Goal: Task Accomplishment & Management: Manage account settings

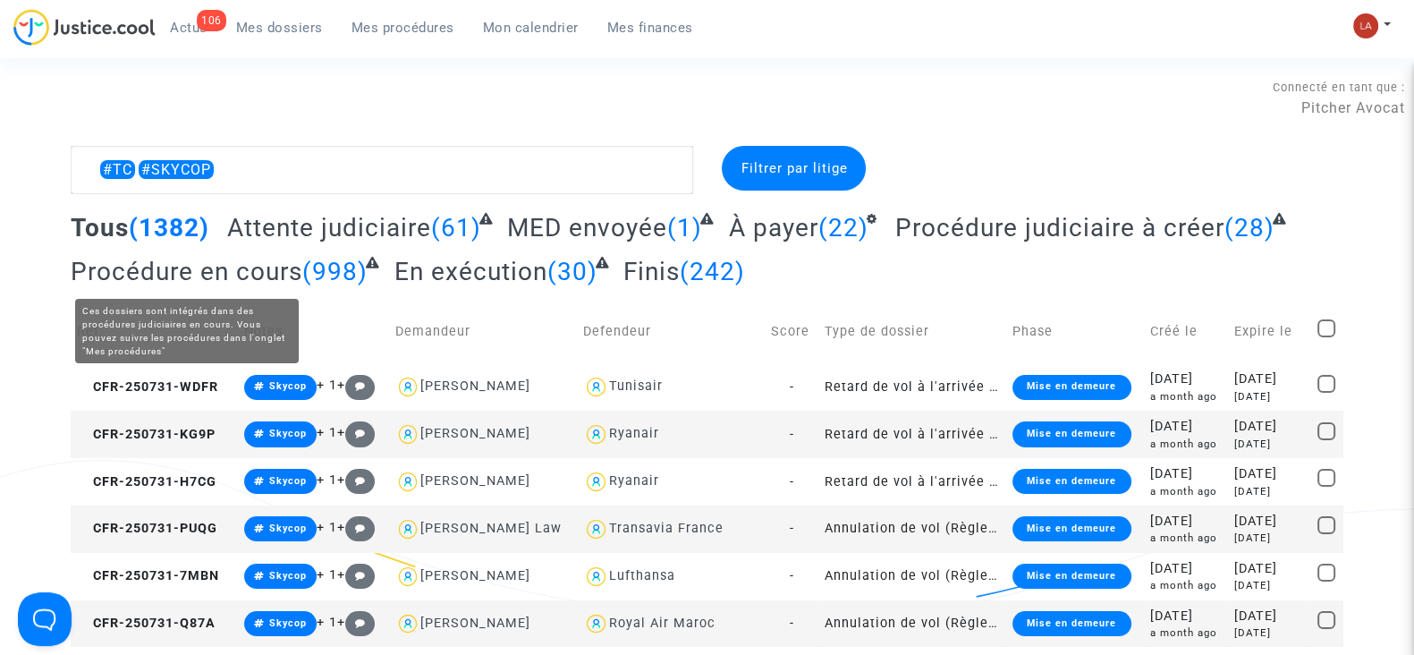
click at [326, 223] on span "Attente judiciaire" at bounding box center [329, 228] width 204 height 30
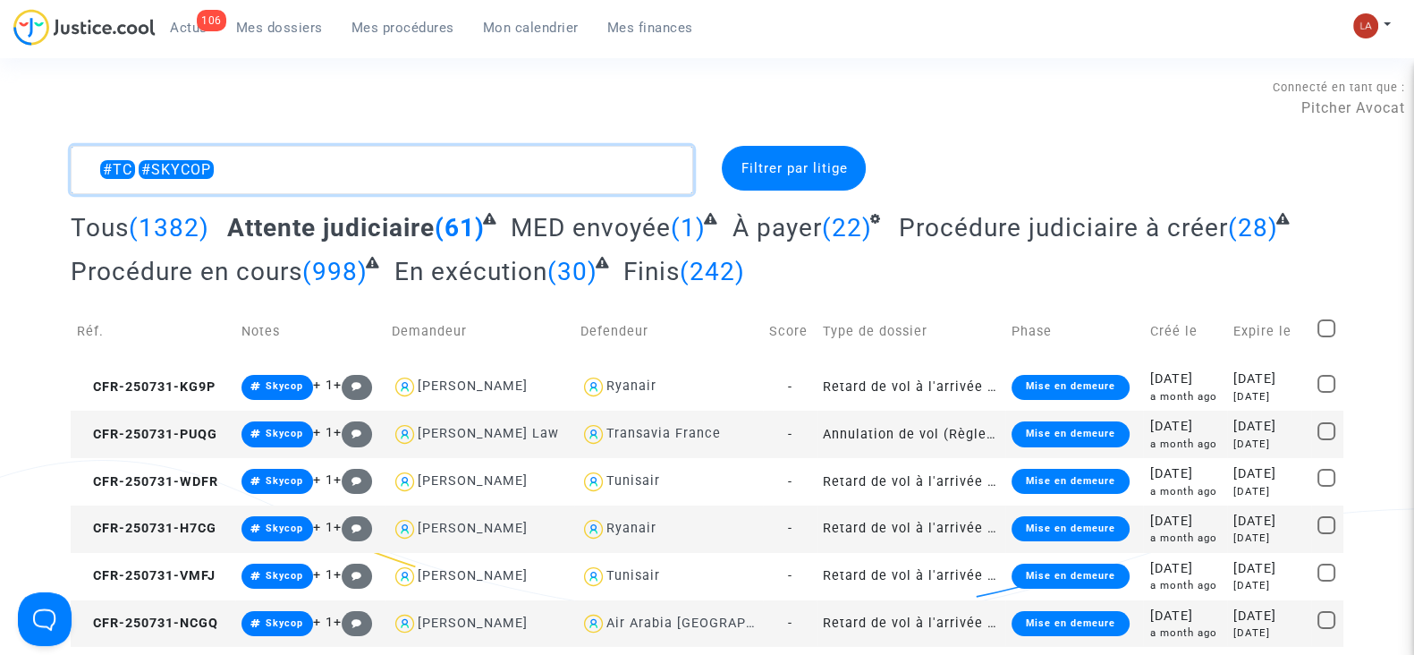
click at [413, 156] on textarea at bounding box center [382, 170] width 622 height 48
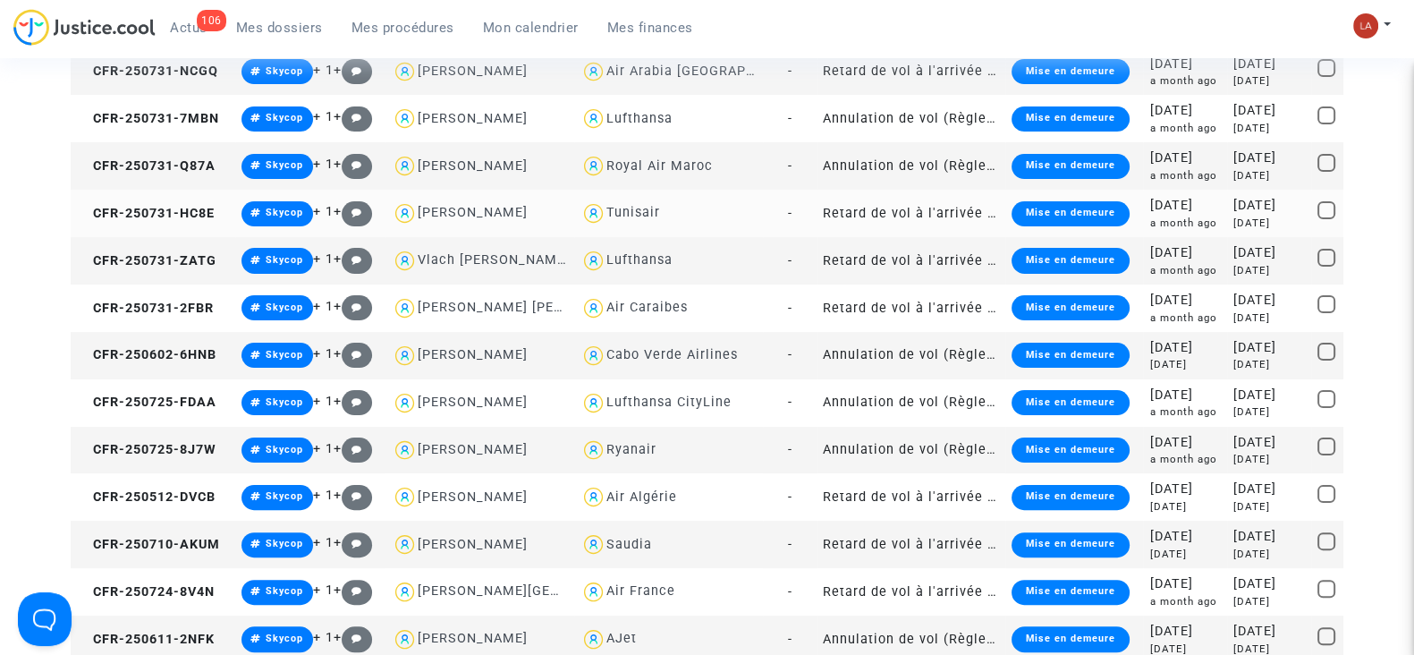
scroll to position [559, 0]
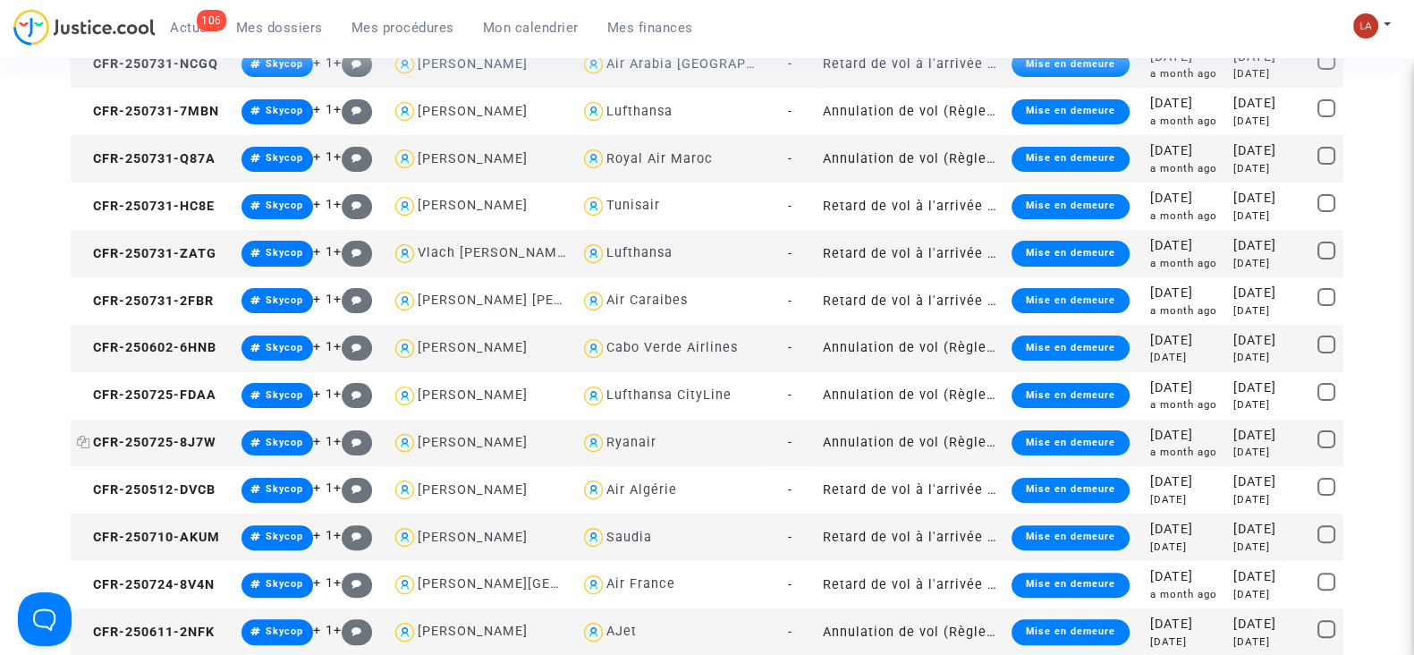
type textarea "#TC #SKYCOP !#MULHOUSE !#[GEOGRAPHIC_DATA]"
click at [163, 447] on span "CFR-250725-8J7W" at bounding box center [147, 442] width 140 height 15
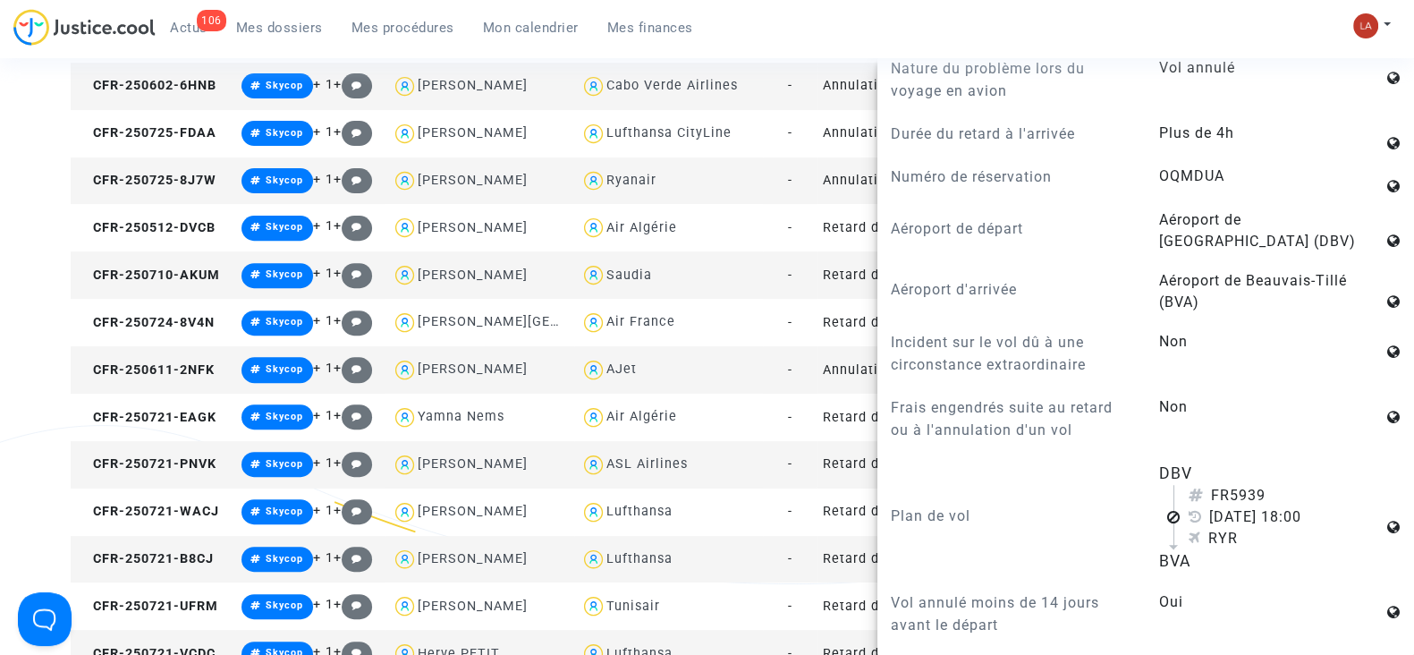
scroll to position [893, 0]
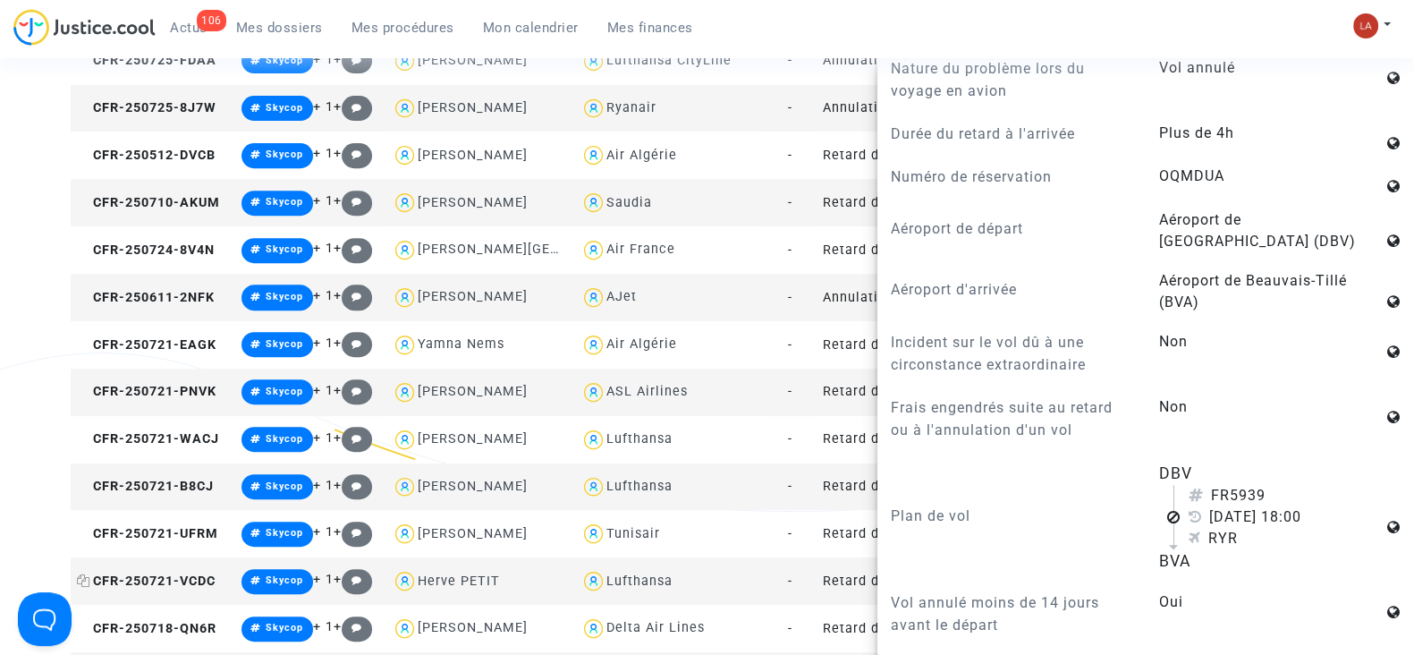
click at [157, 579] on span "CFR-250721-VCDC" at bounding box center [146, 580] width 139 height 15
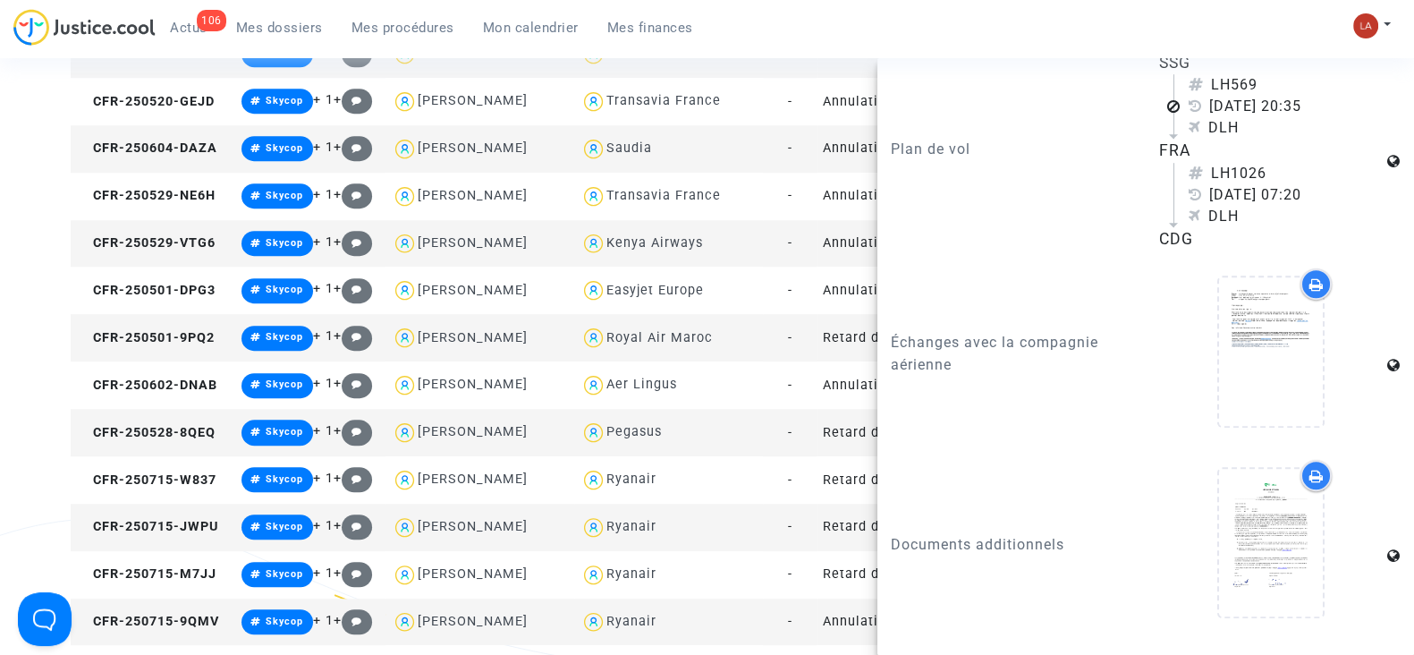
scroll to position [1676, 0]
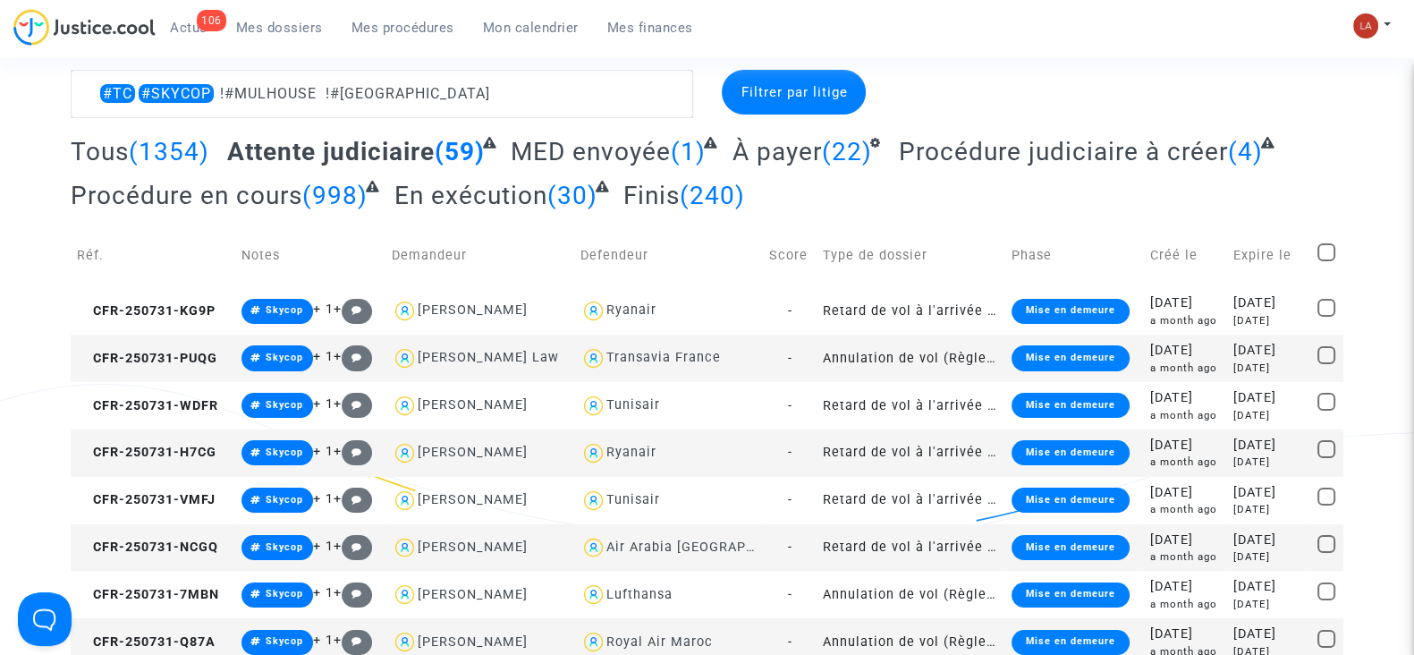
scroll to position [0, 0]
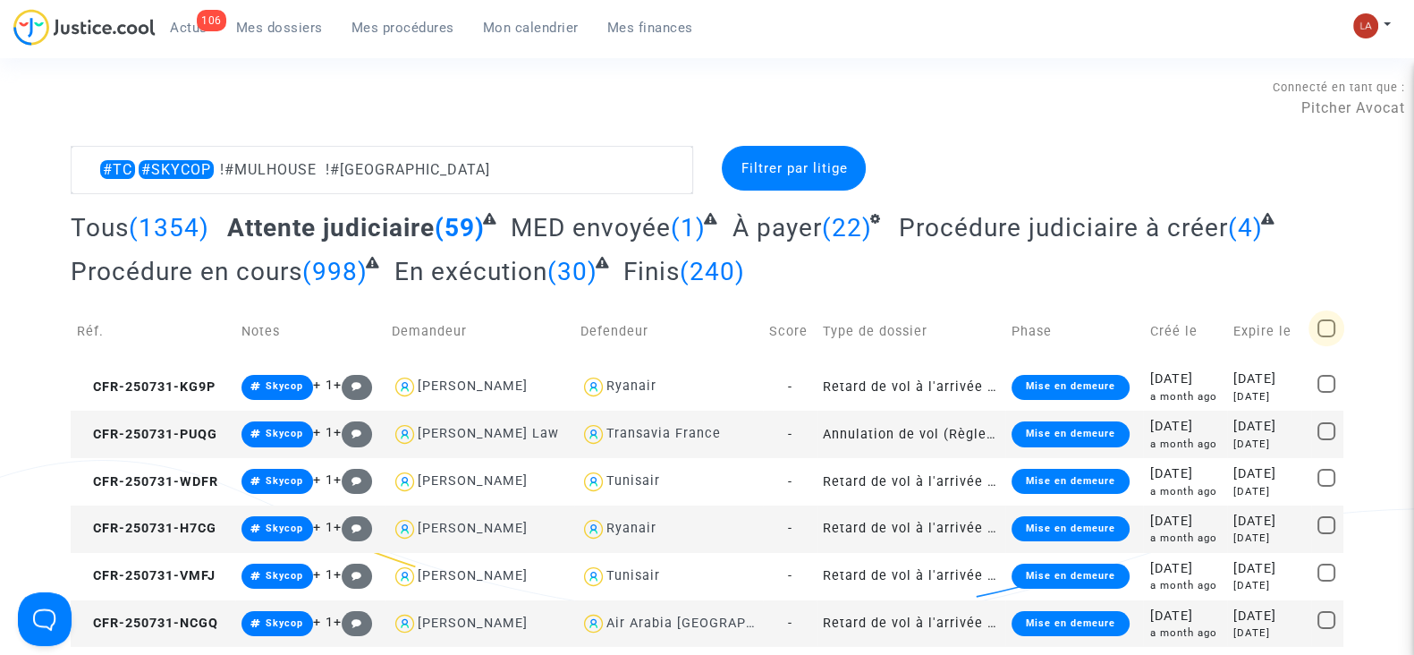
click at [1324, 320] on span at bounding box center [1326, 328] width 18 height 18
click at [1325, 337] on input "checkbox" at bounding box center [1325, 337] width 1 height 1
checkbox input "true"
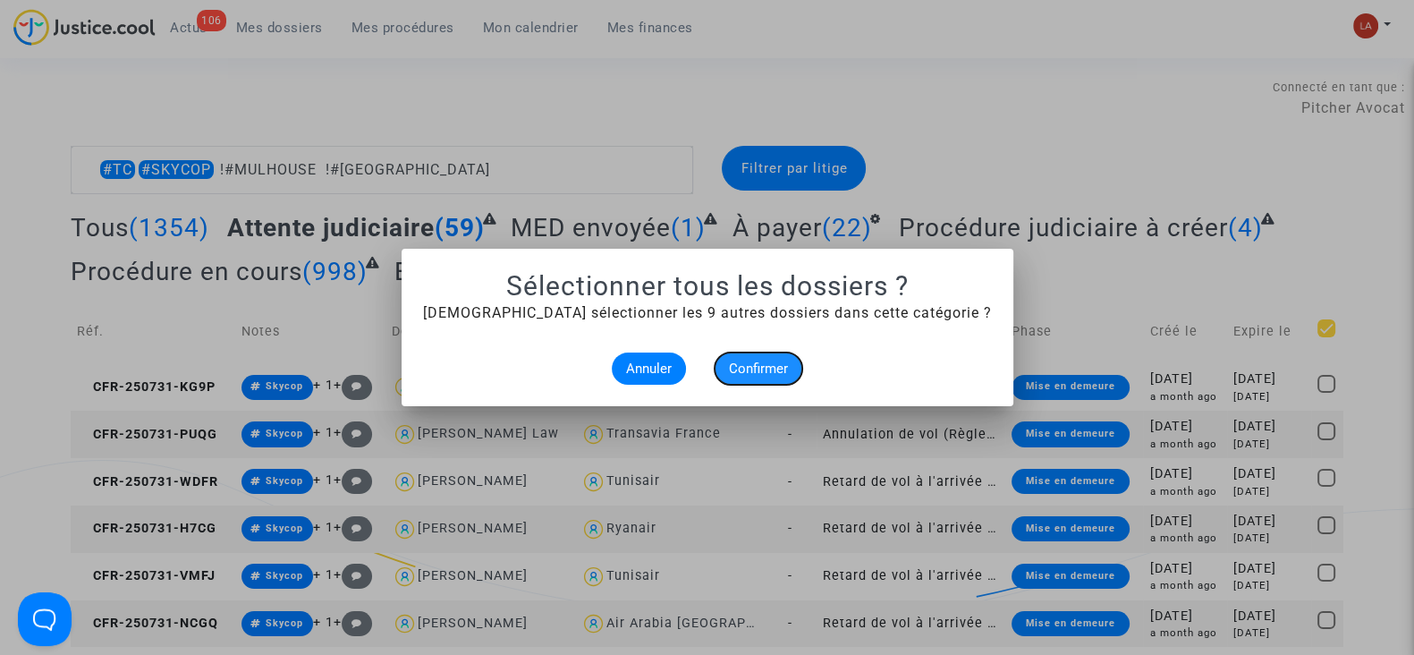
click at [774, 379] on button "Confirmer" at bounding box center [759, 368] width 88 height 32
checkbox input "true"
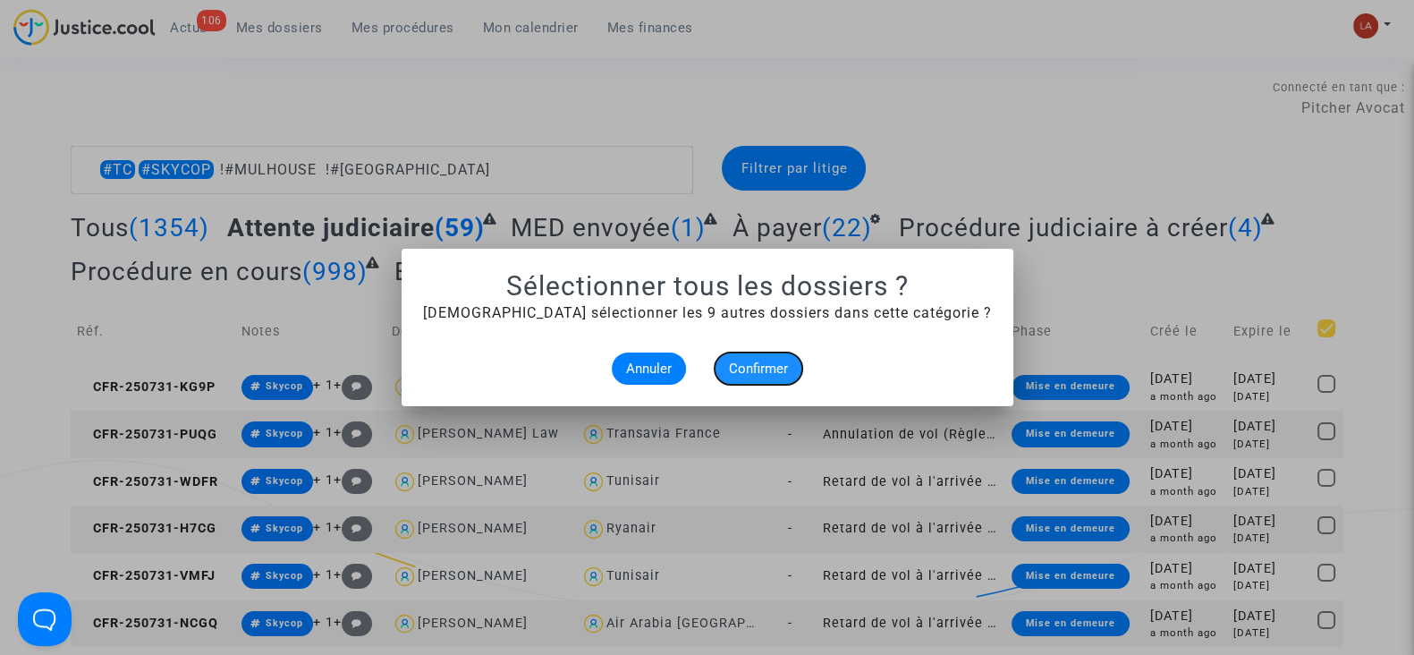
checkbox input "true"
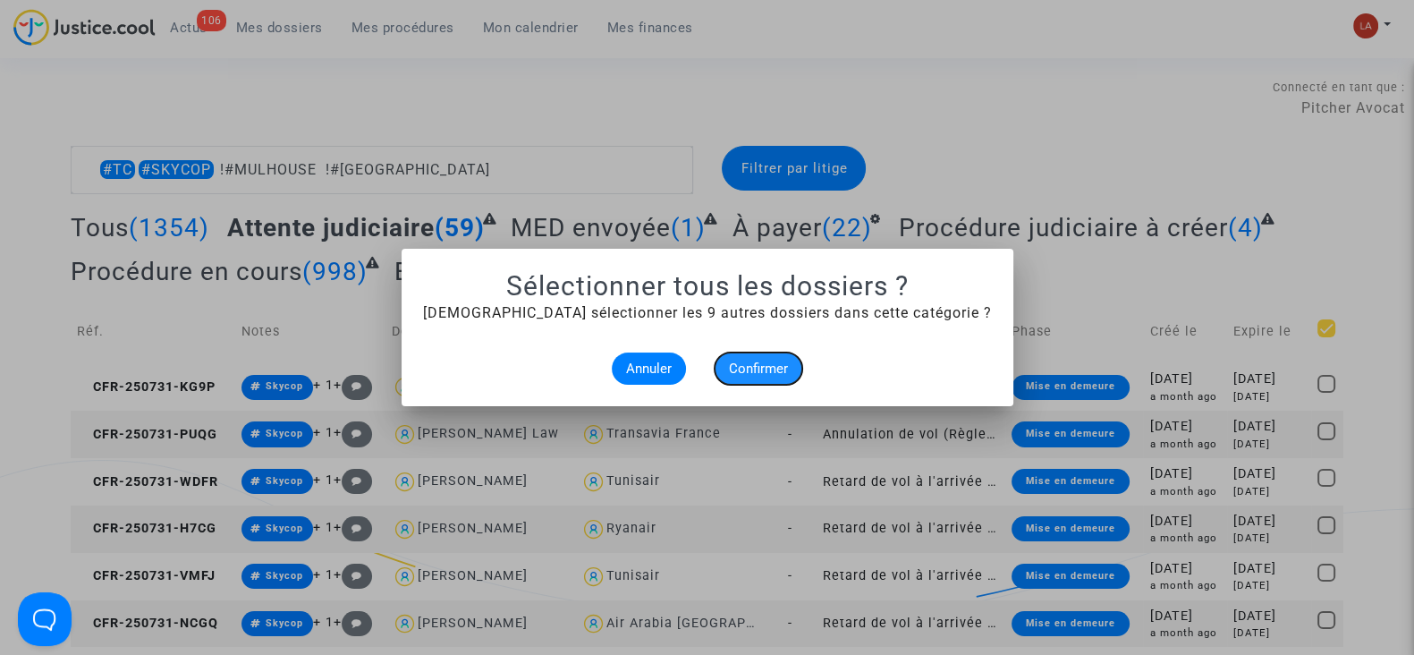
checkbox input "true"
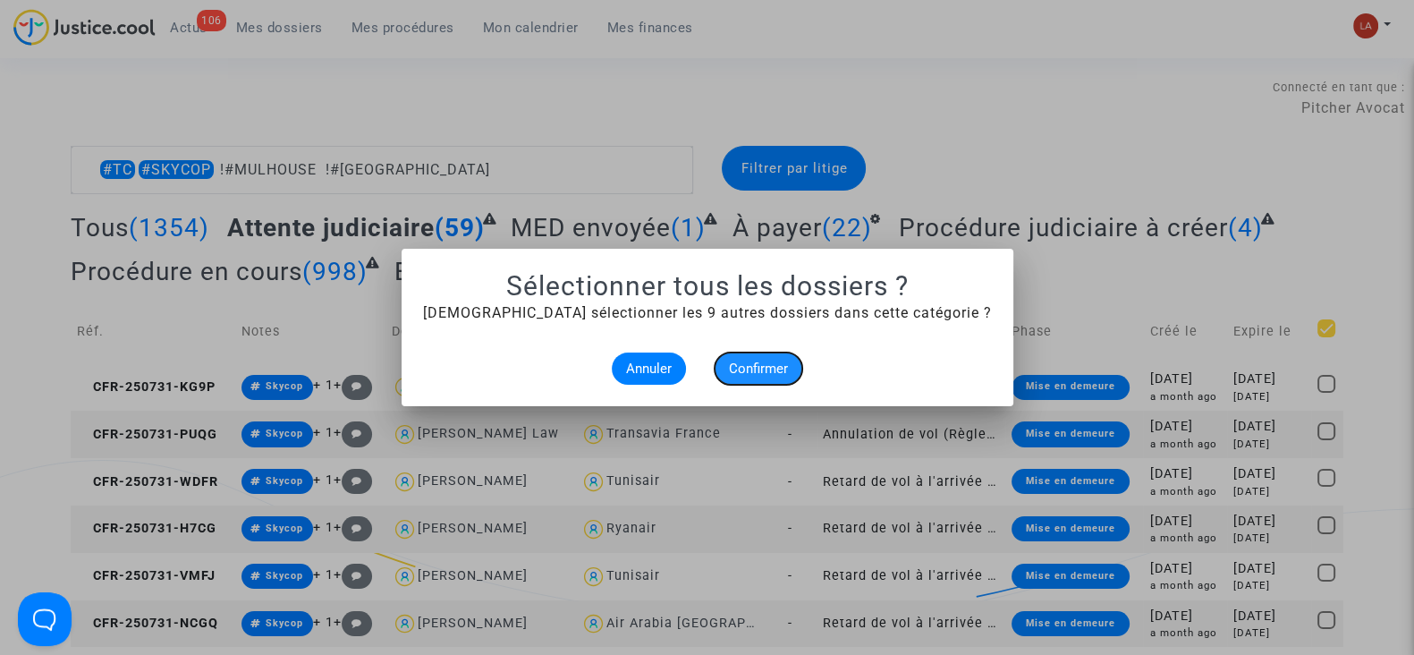
checkbox input "true"
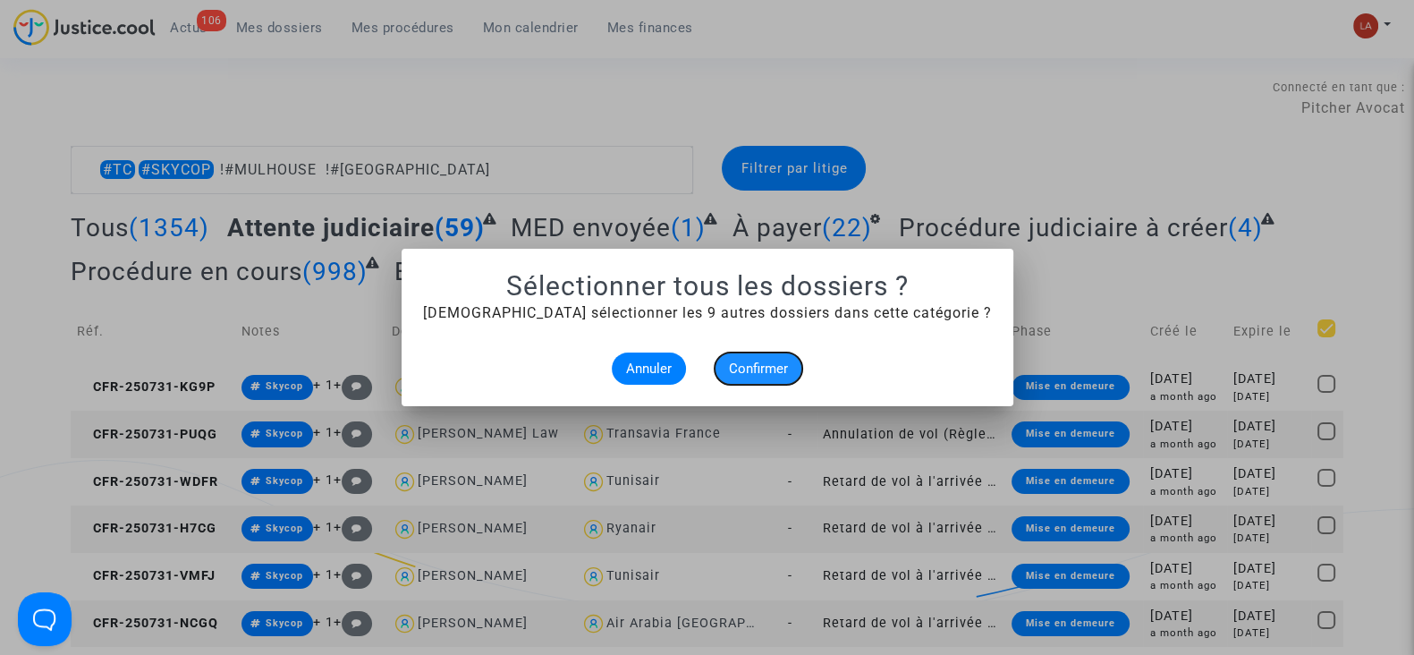
checkbox input "true"
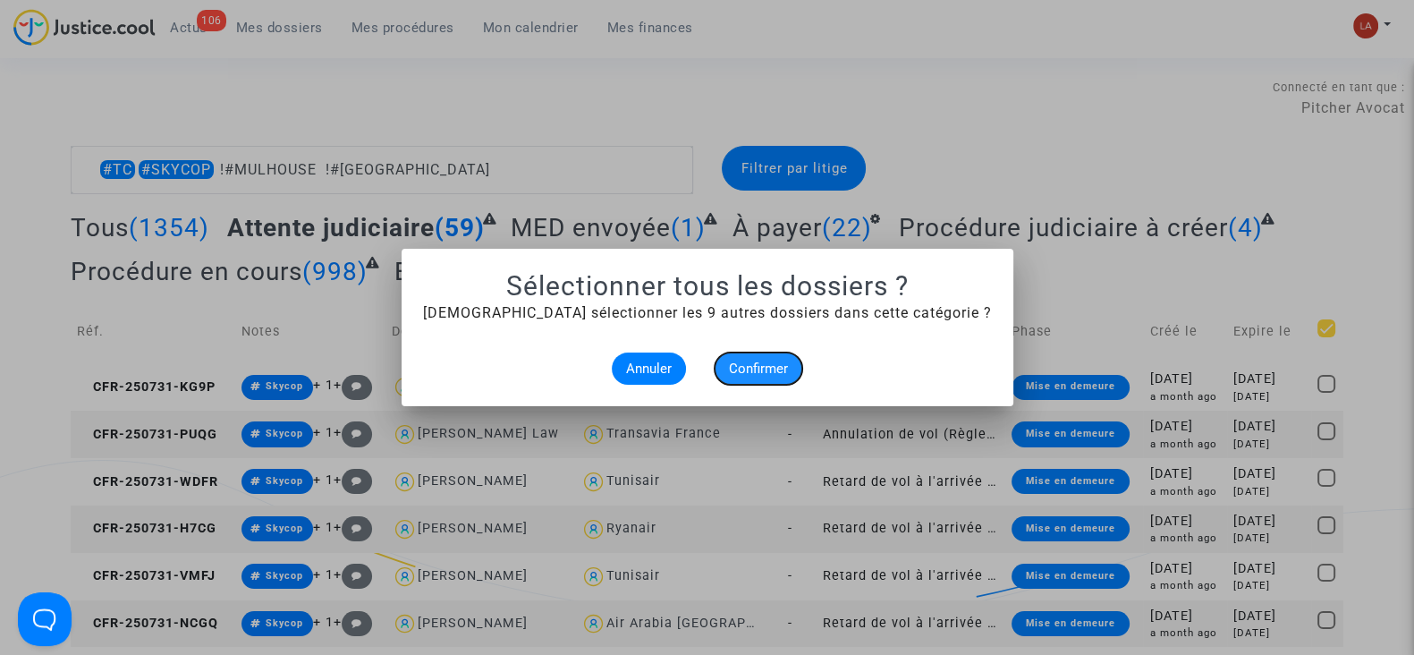
checkbox input "true"
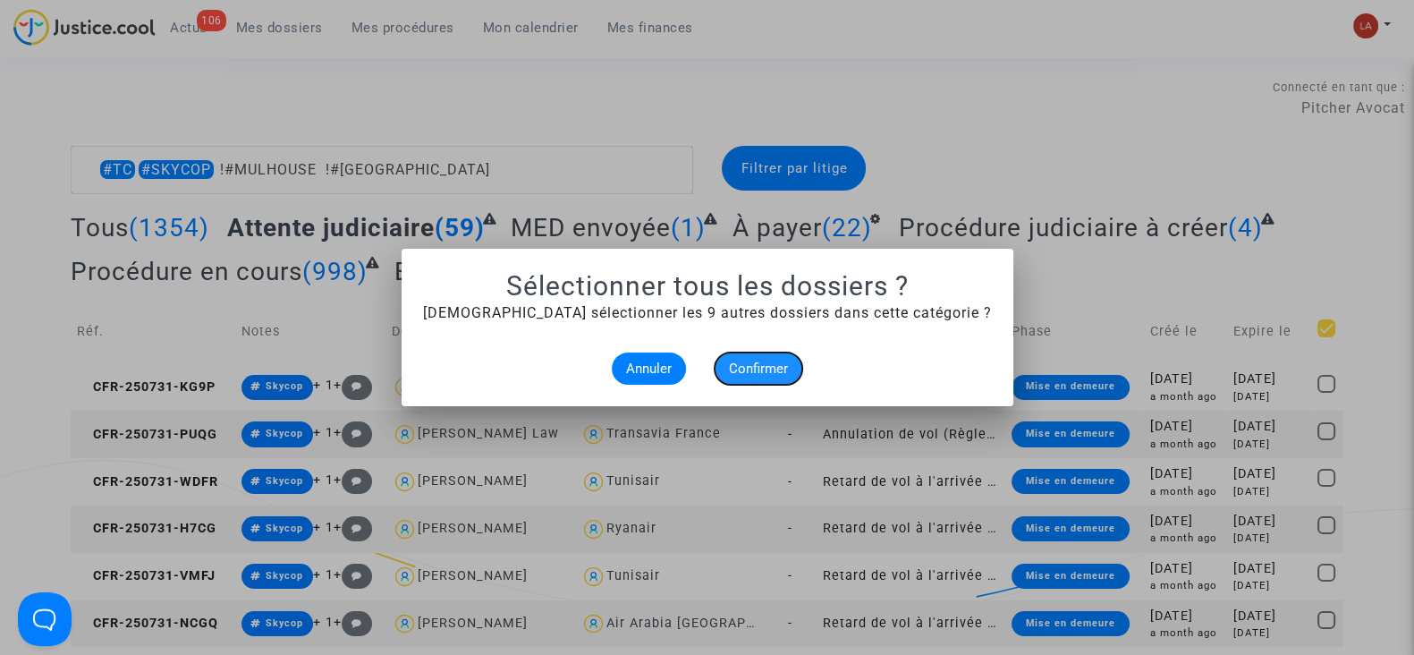
checkbox input "true"
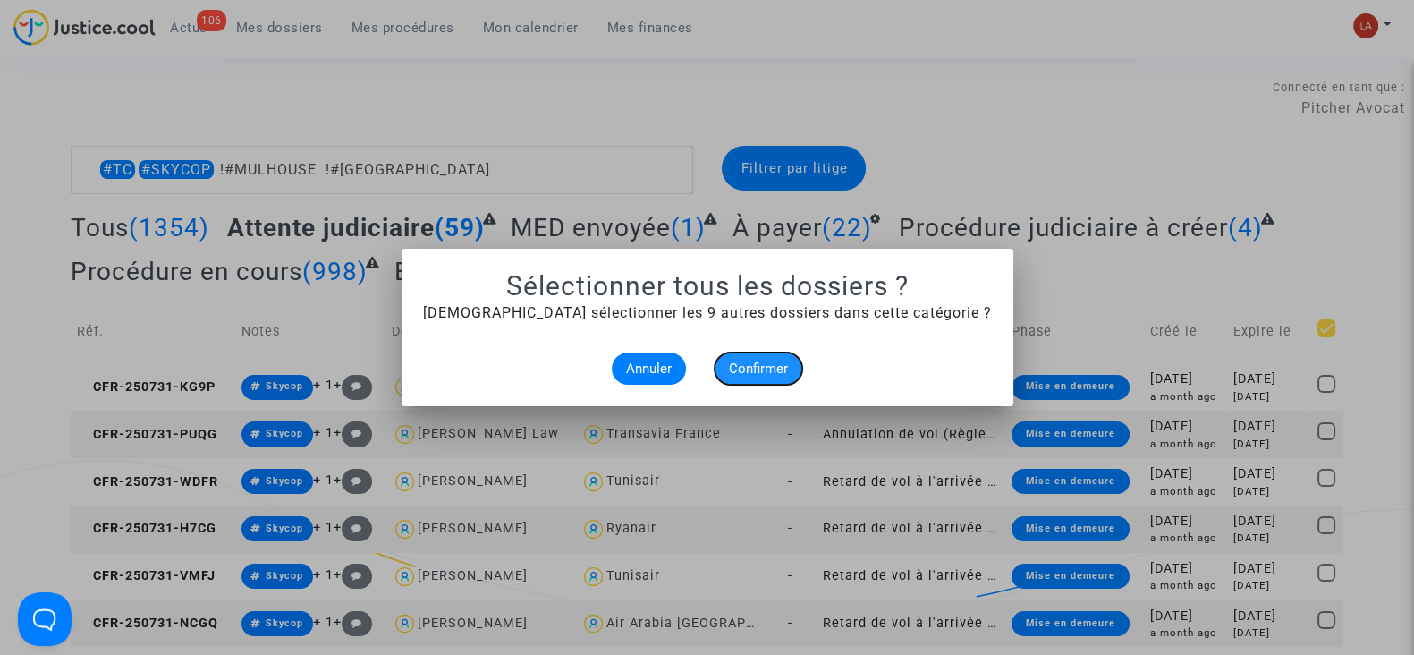
checkbox input "true"
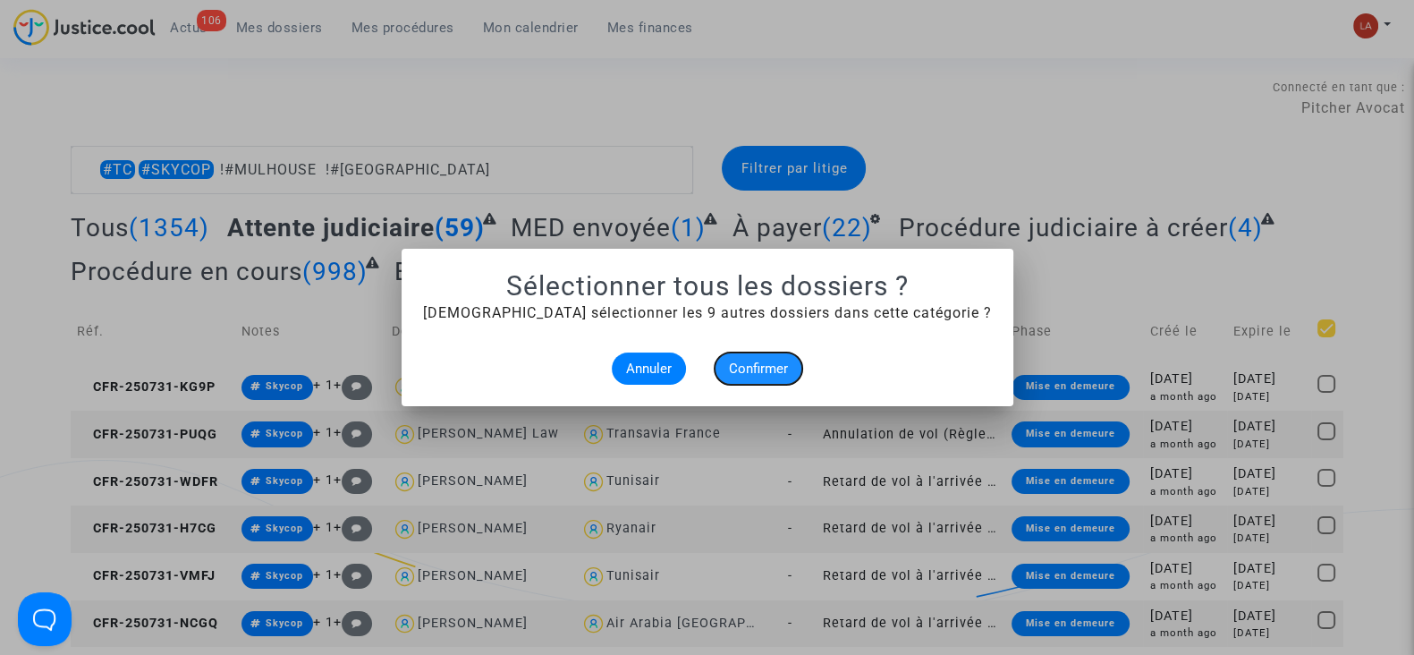
checkbox input "true"
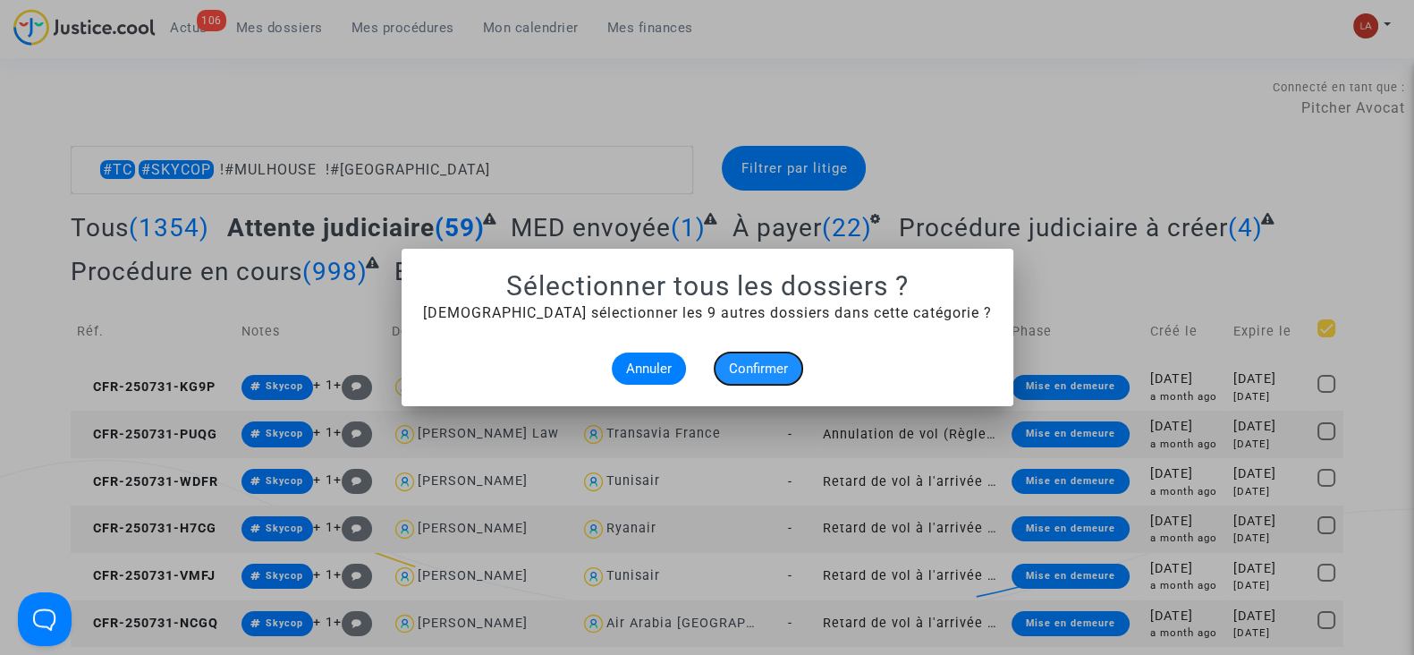
checkbox input "true"
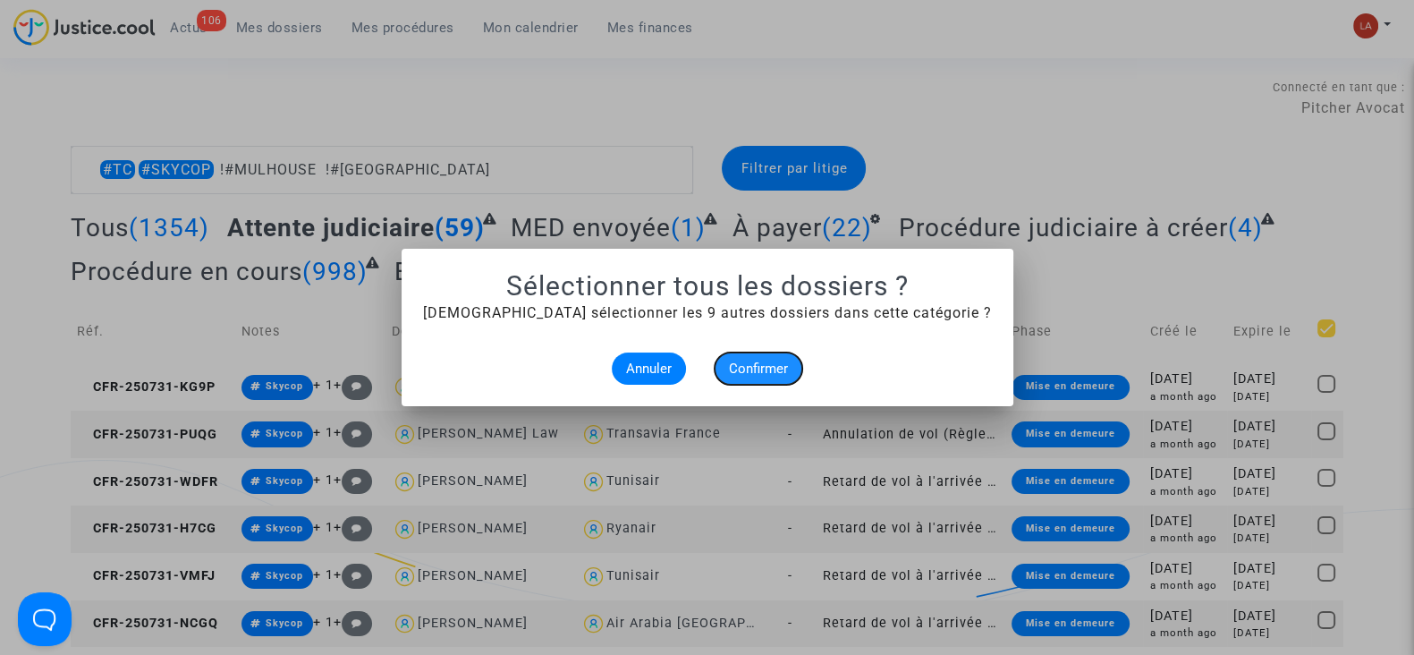
checkbox input "true"
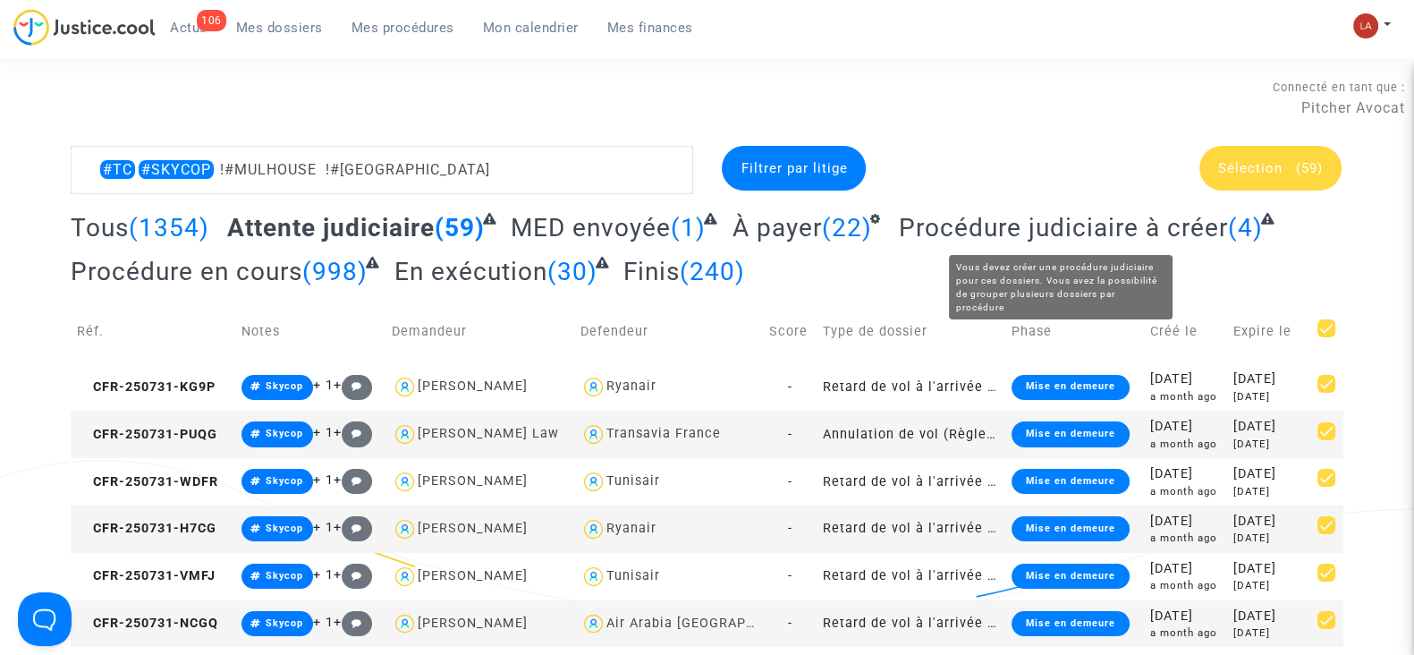
click at [1246, 157] on div "Sélection (59)" at bounding box center [1270, 168] width 142 height 45
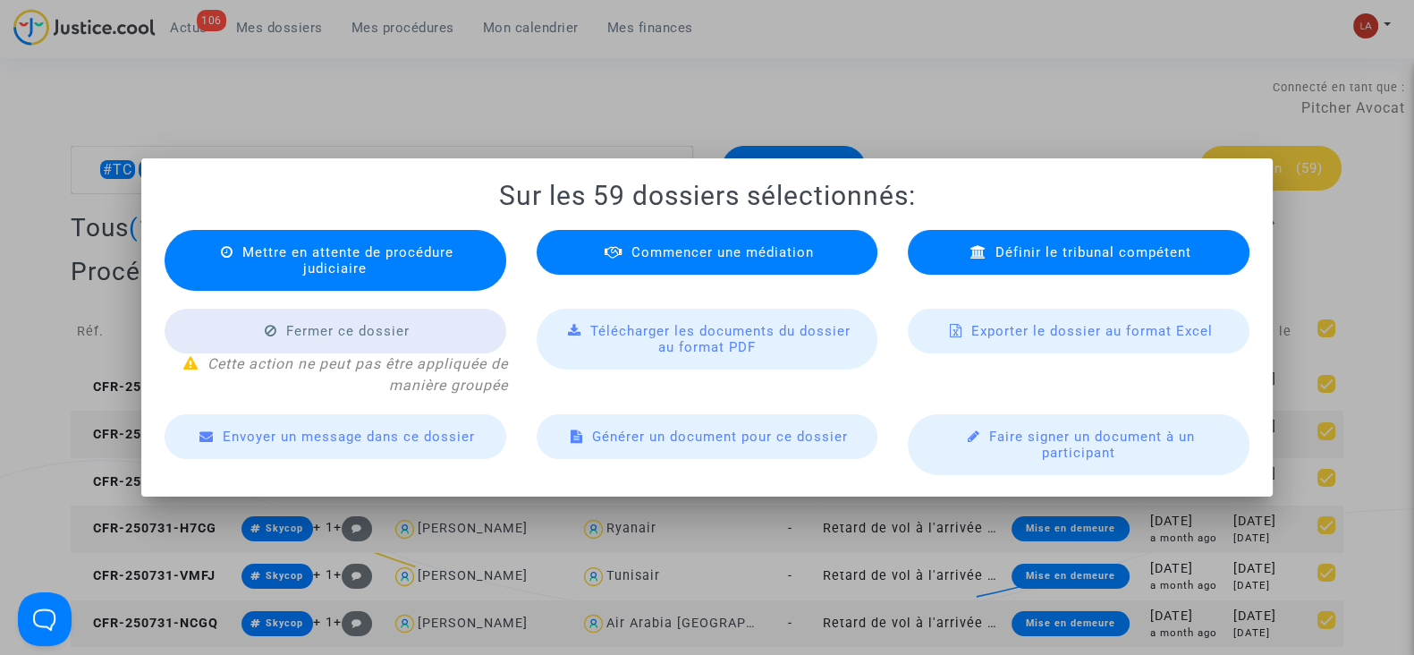
click at [994, 310] on div "Exporter le dossier au format Excel" at bounding box center [1079, 331] width 342 height 45
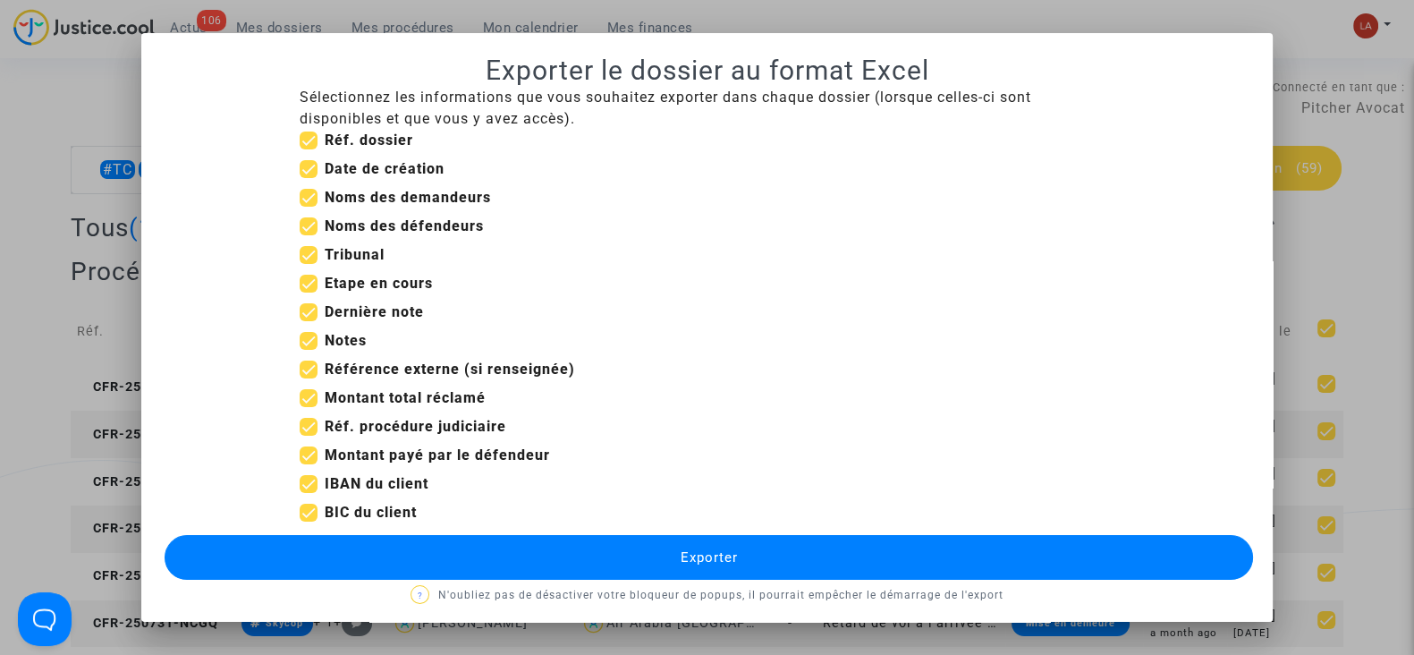
click at [85, 313] on div at bounding box center [707, 327] width 1414 height 655
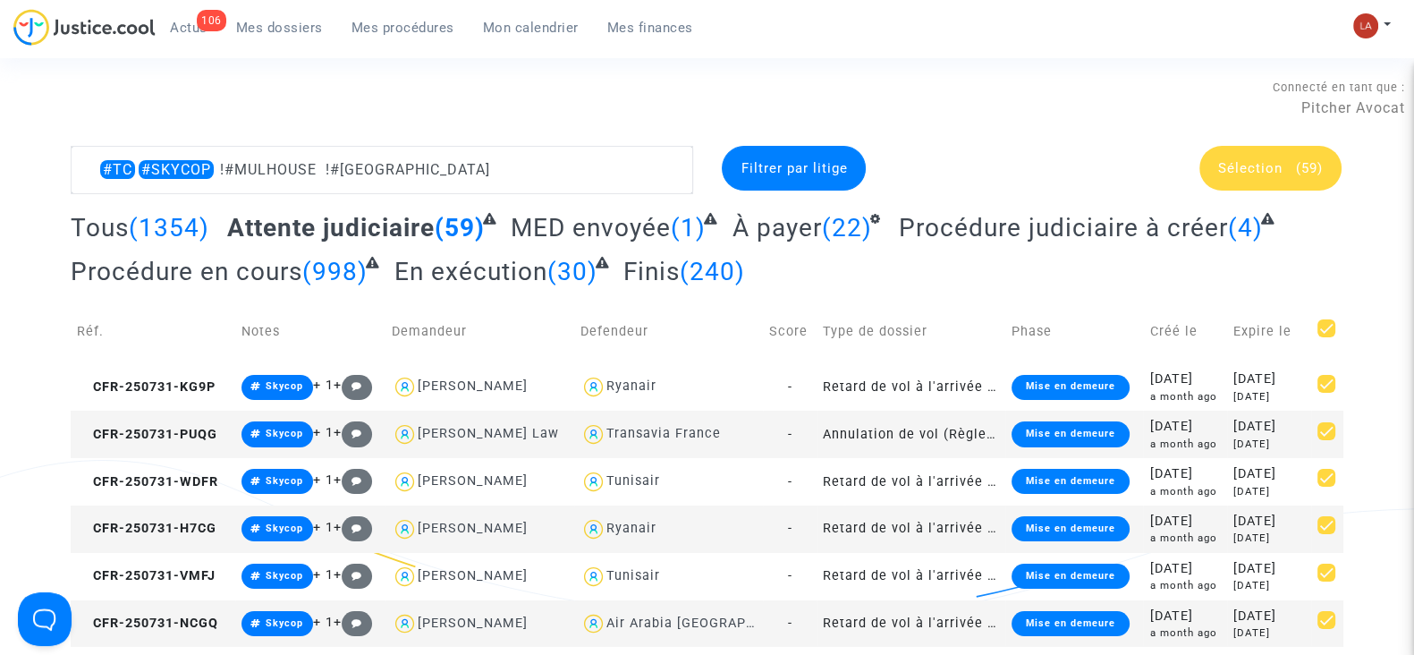
click at [1319, 325] on span at bounding box center [1326, 328] width 18 height 18
click at [1325, 337] on input "checkbox" at bounding box center [1325, 337] width 1 height 1
checkbox input "false"
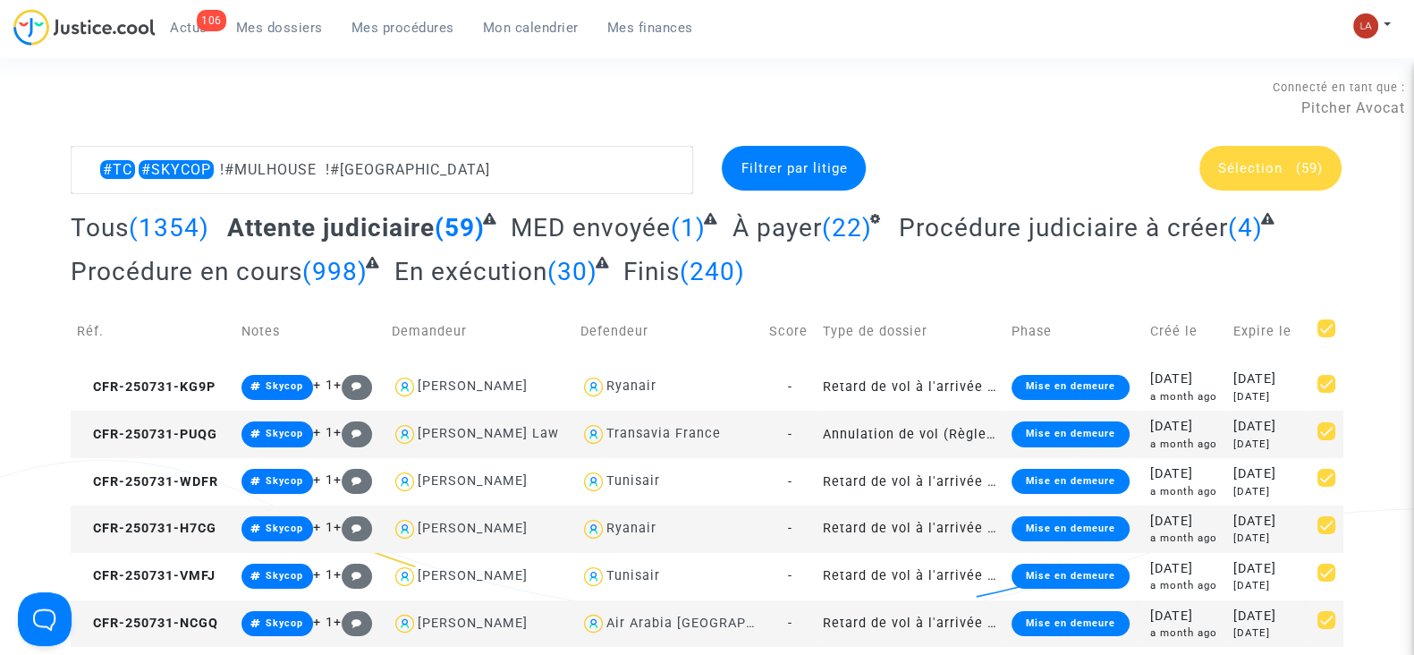
checkbox input "false"
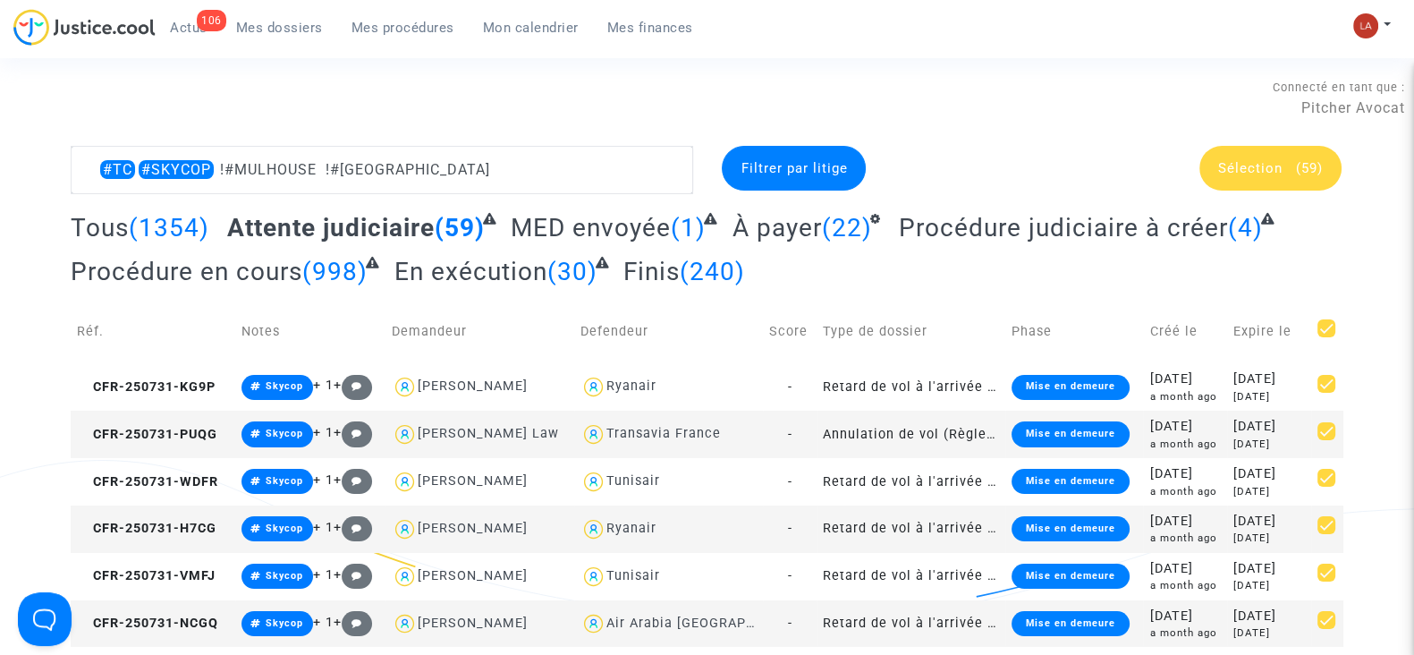
checkbox input "false"
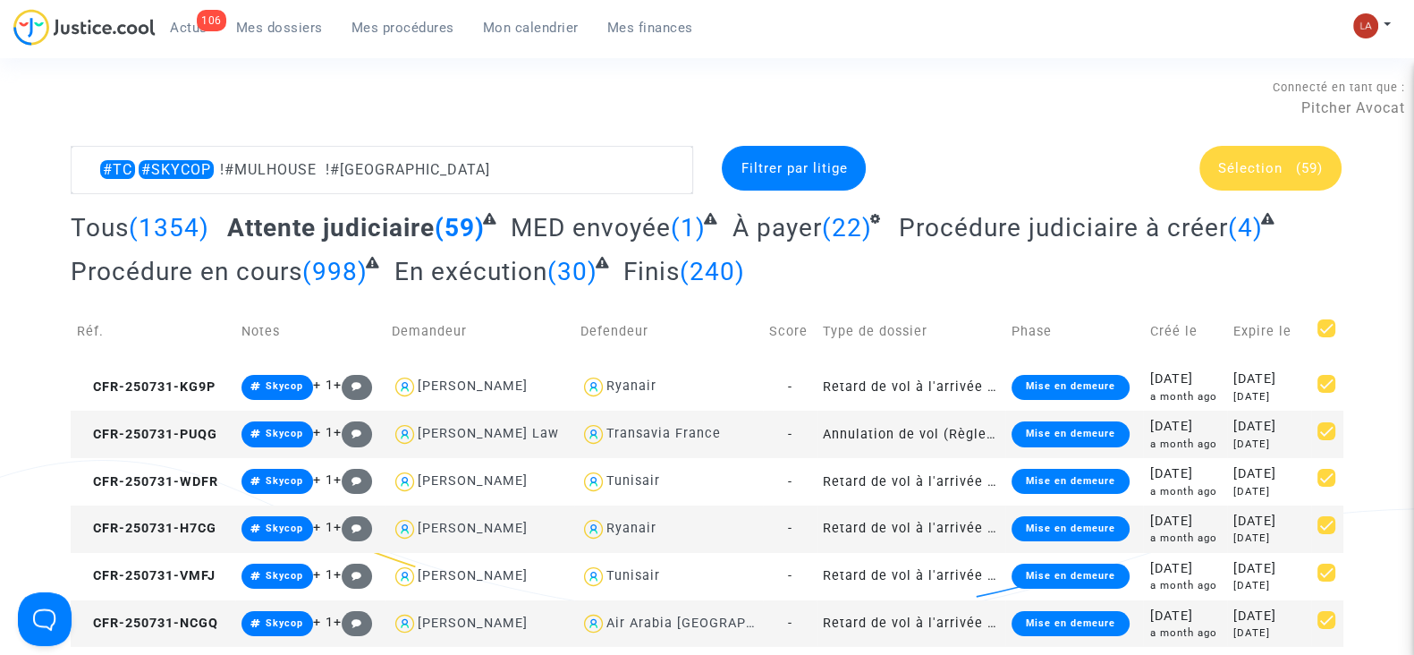
checkbox input "false"
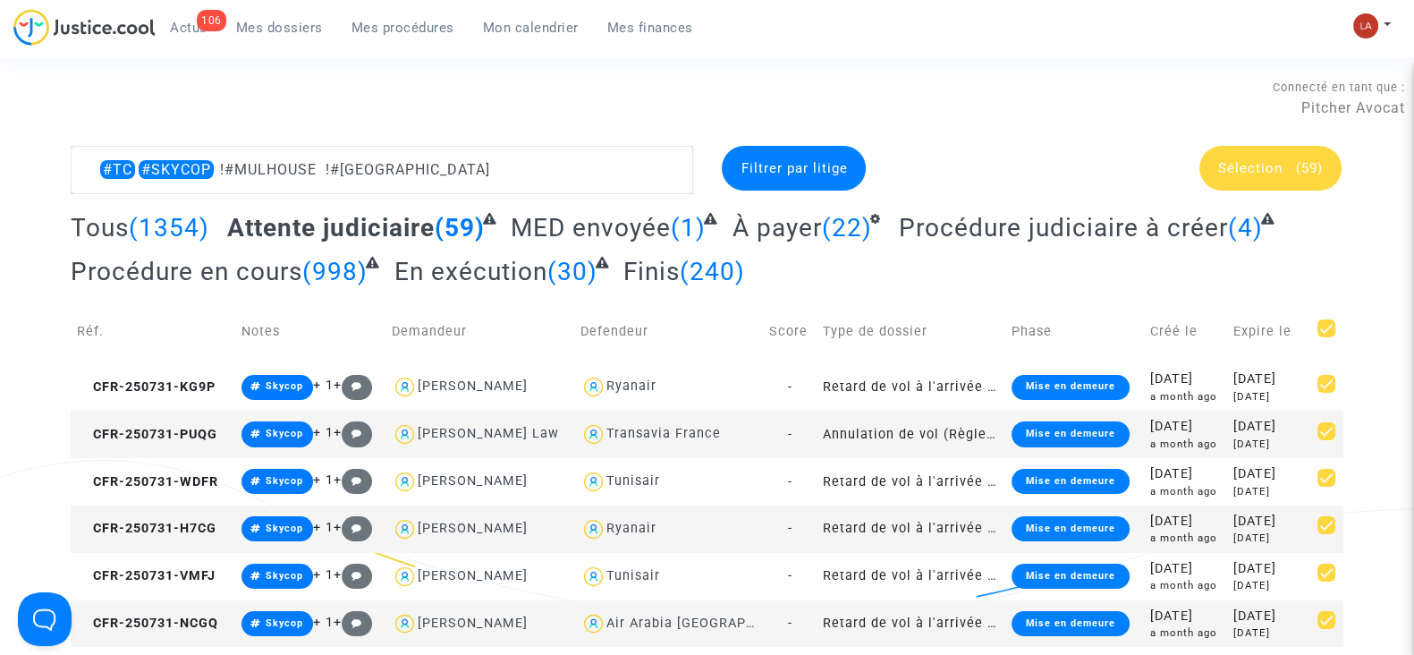
checkbox input "false"
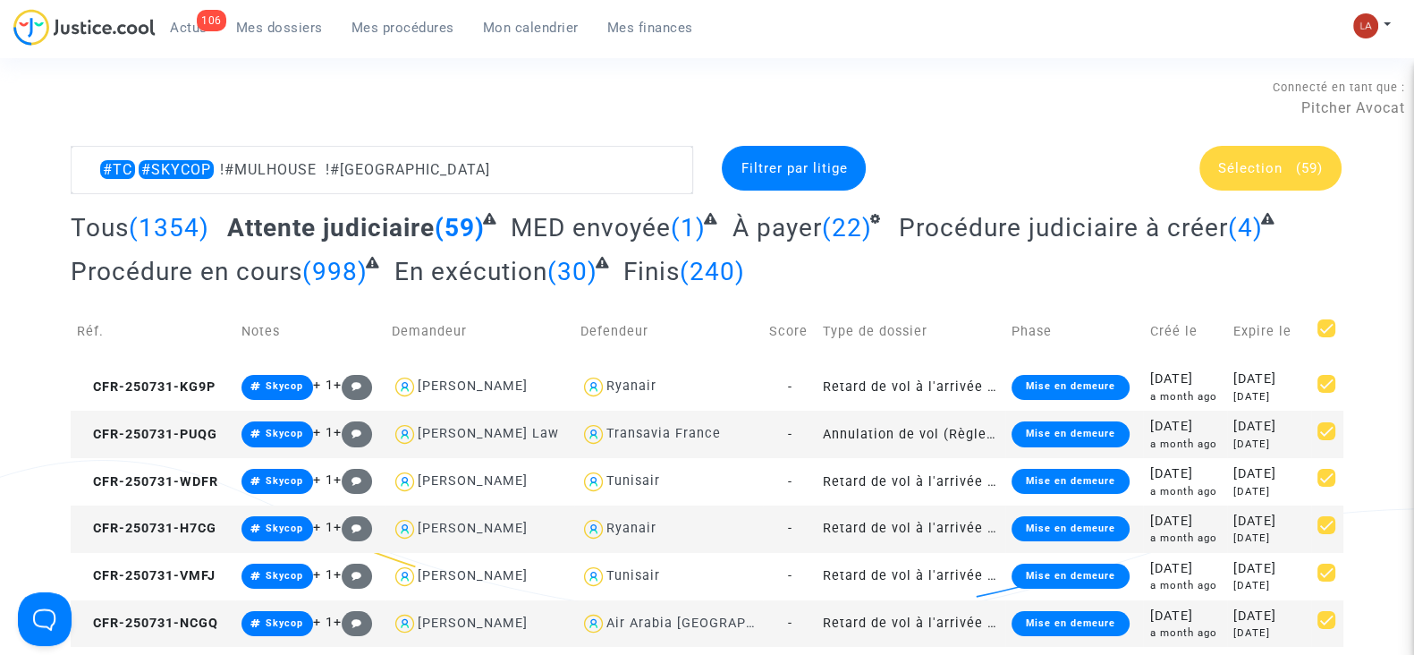
checkbox input "false"
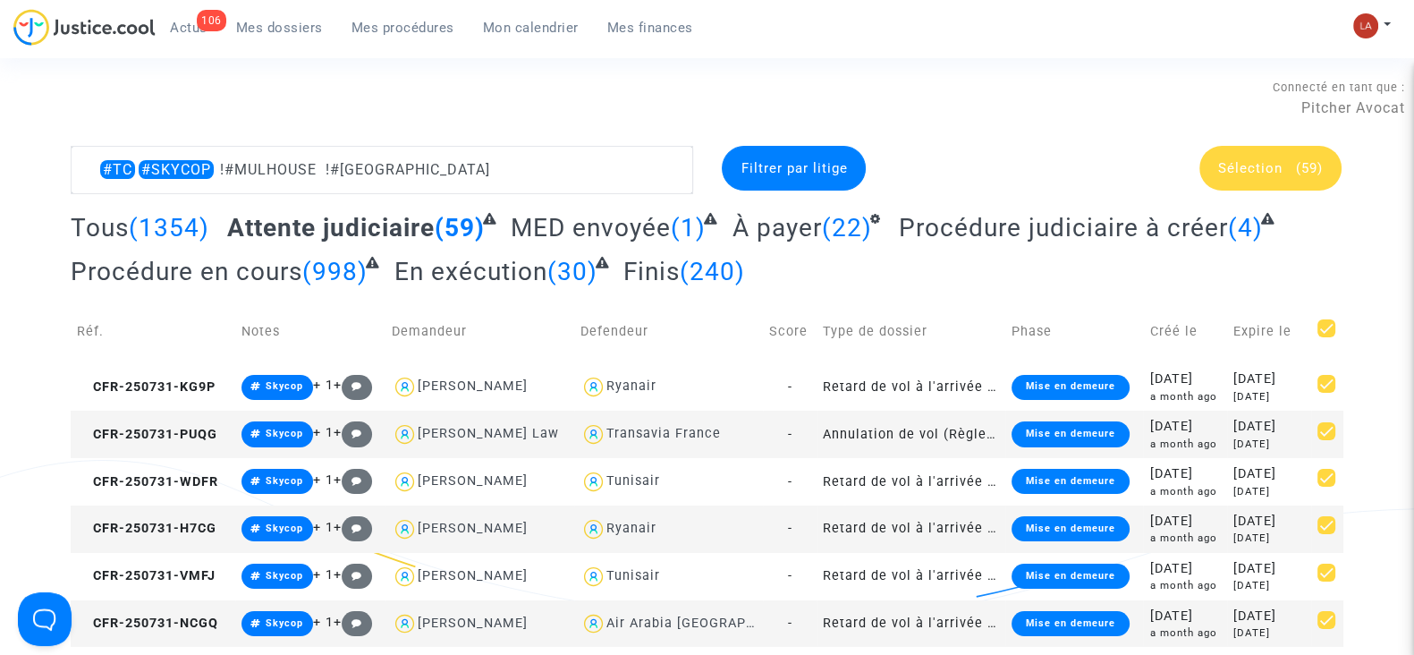
checkbox input "false"
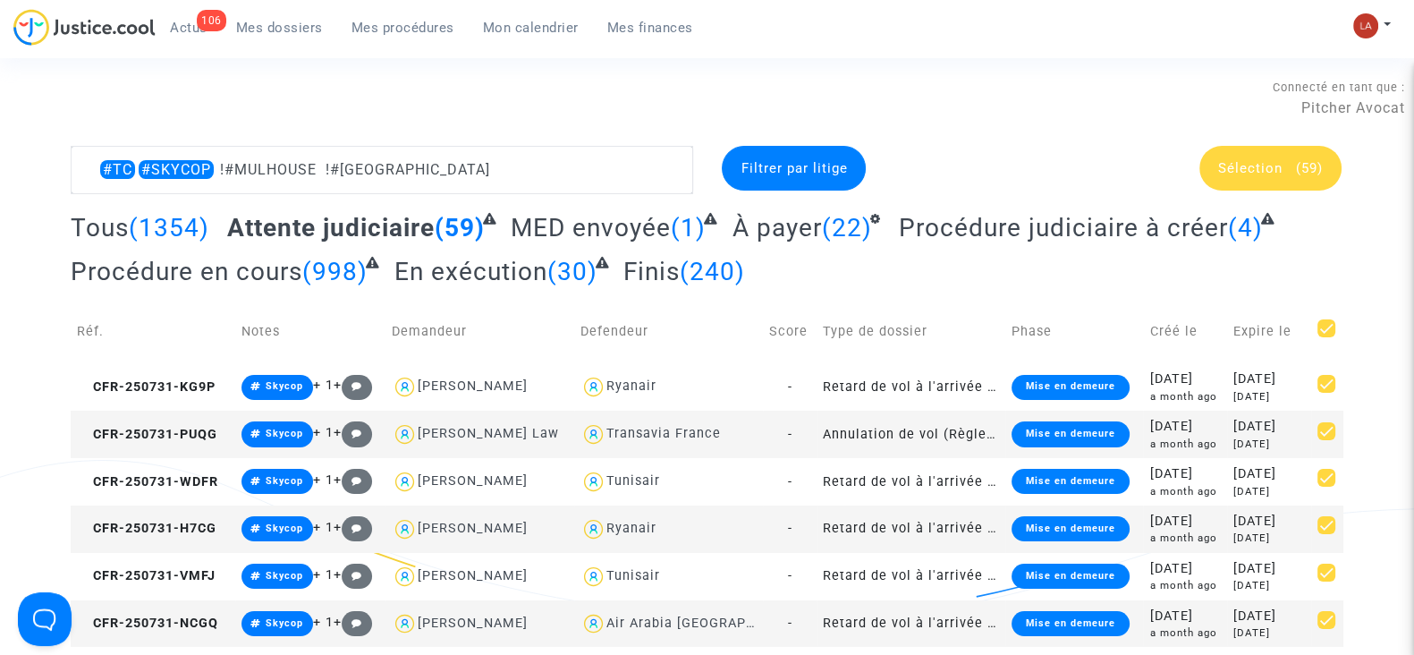
checkbox input "false"
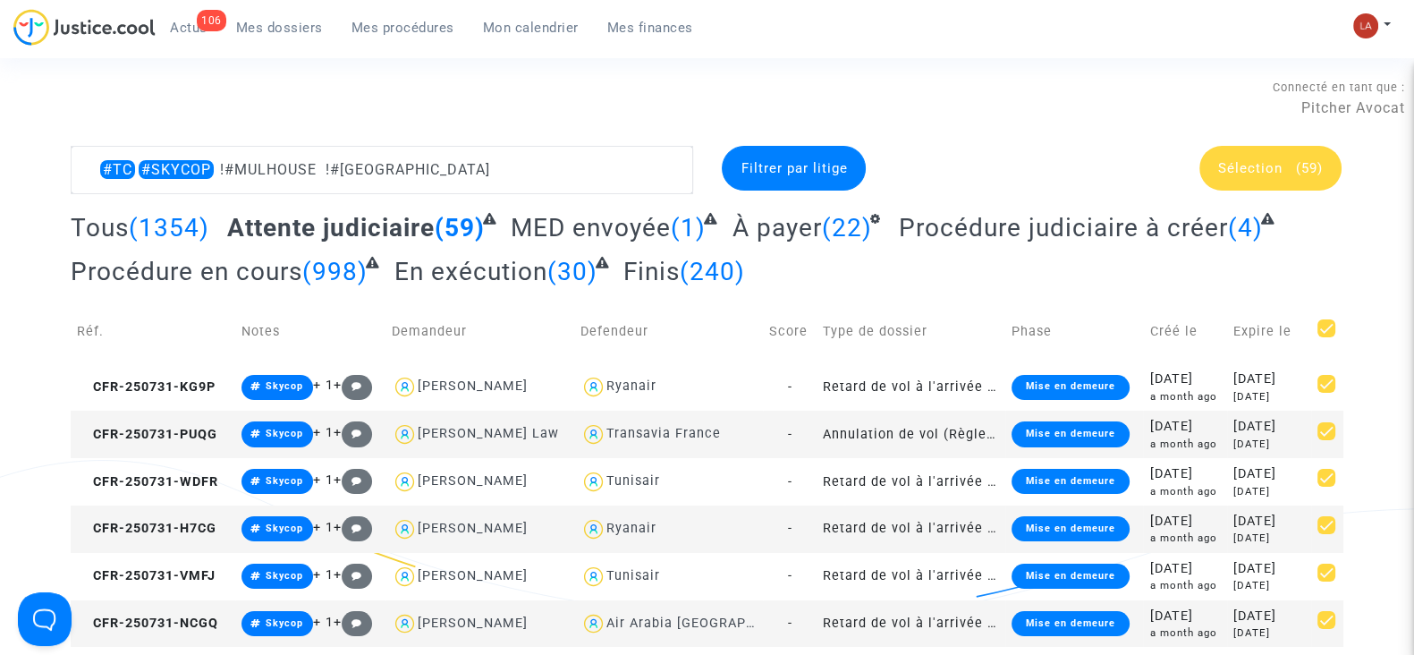
checkbox input "false"
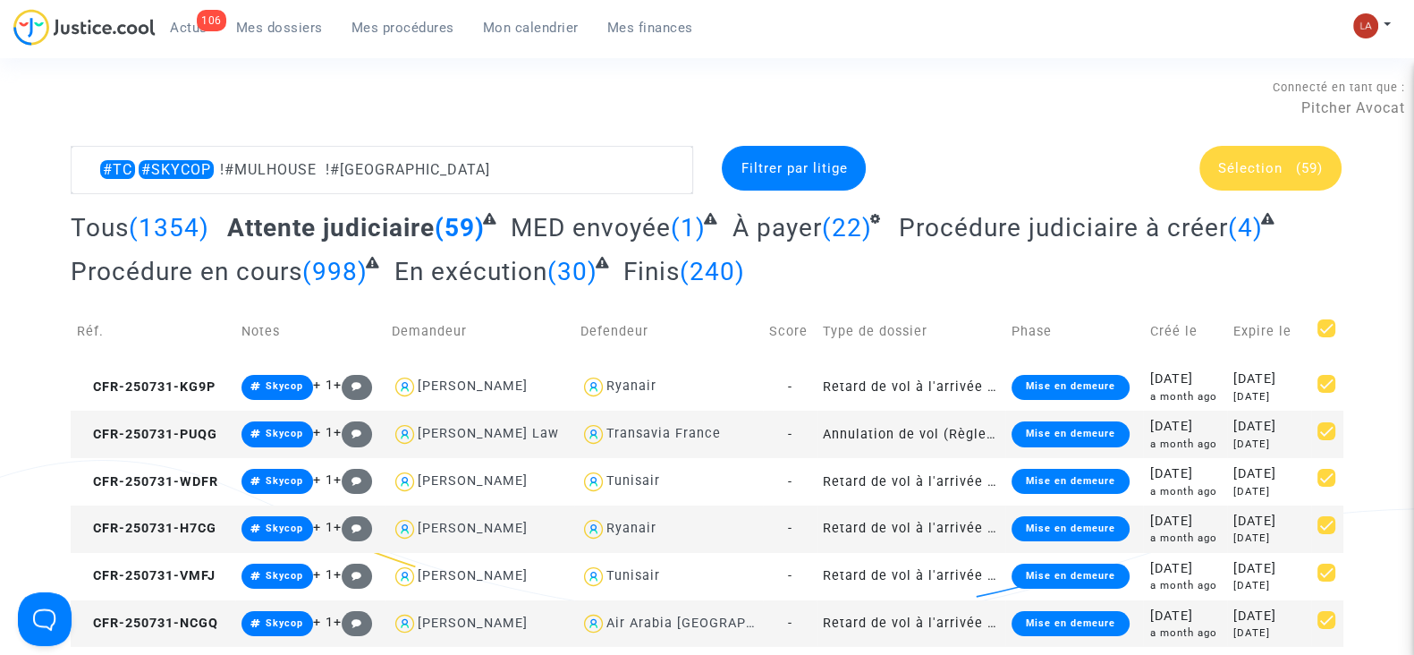
checkbox input "false"
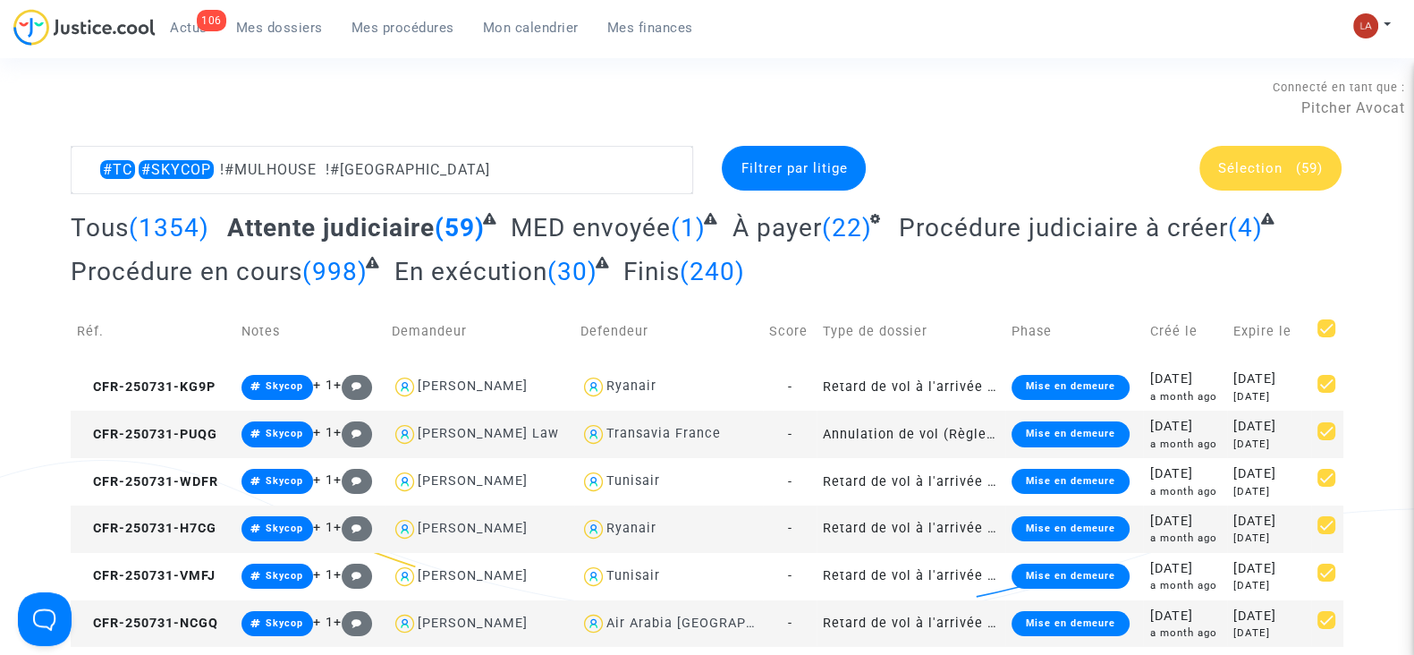
checkbox input "false"
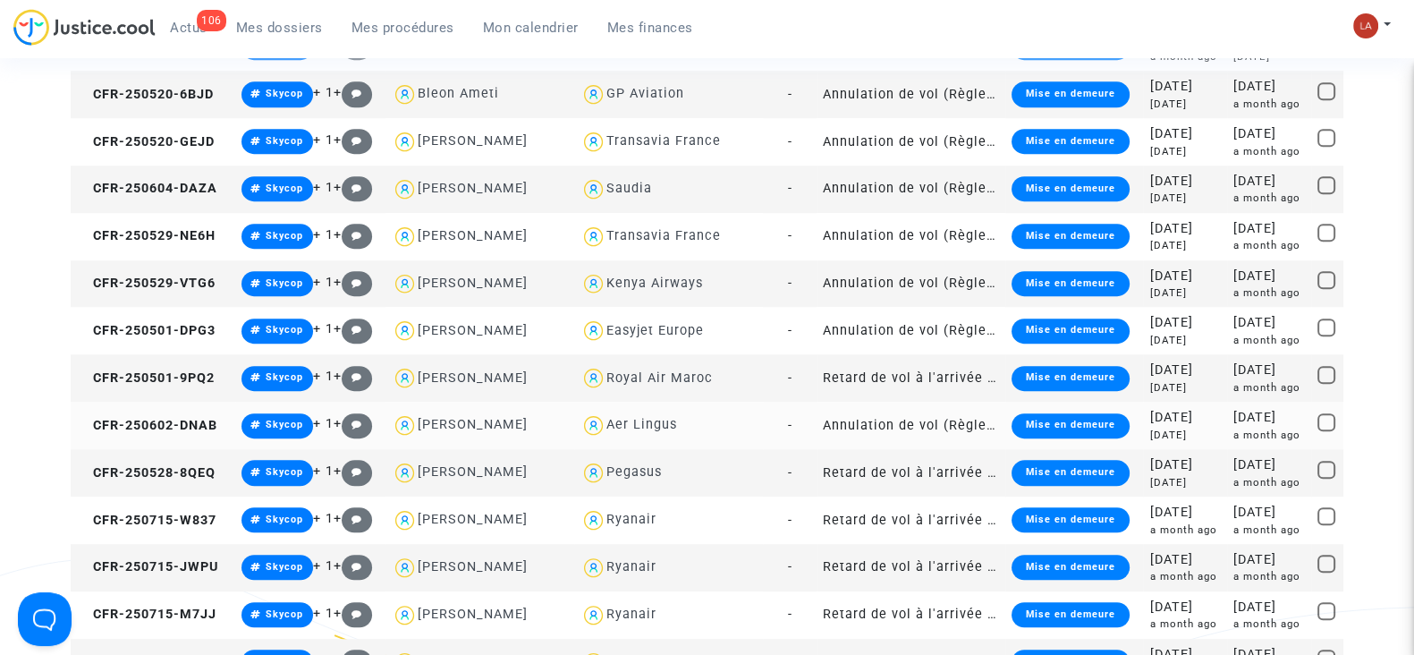
scroll to position [1452, 0]
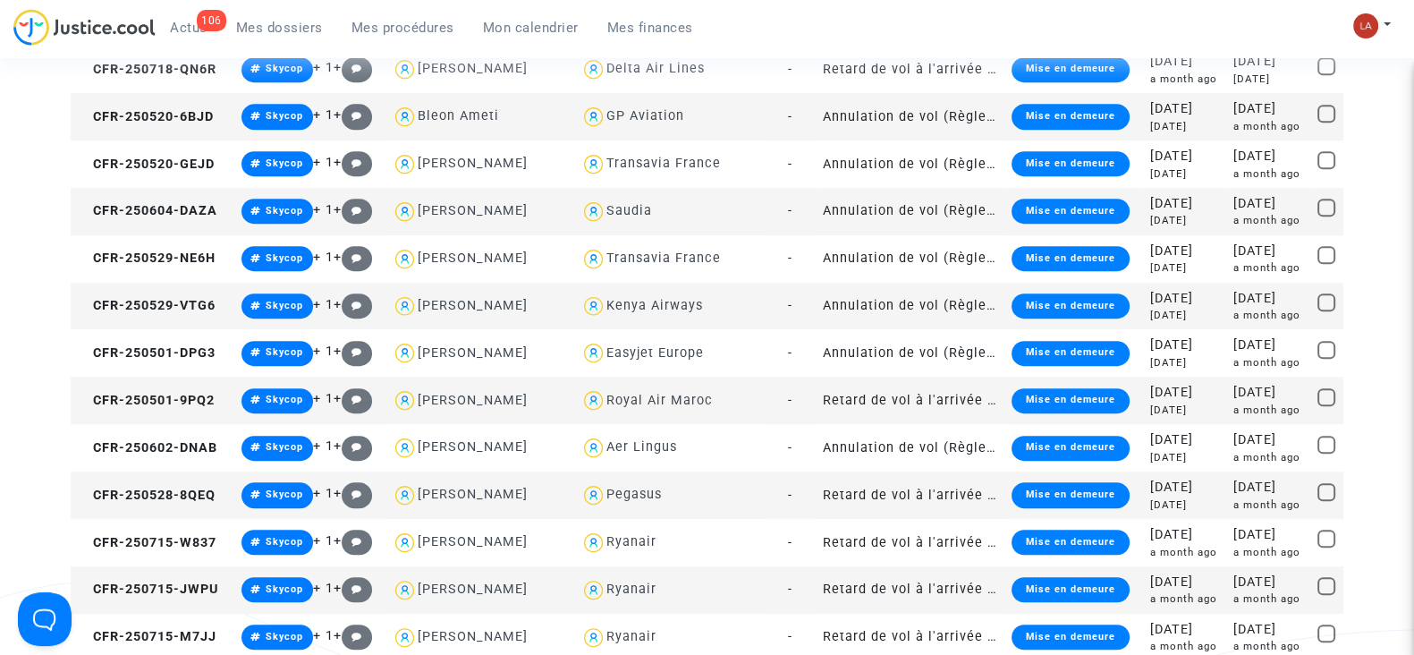
click at [191, 405] on td "CFR-250501-9PQ2" at bounding box center [153, 399] width 164 height 47
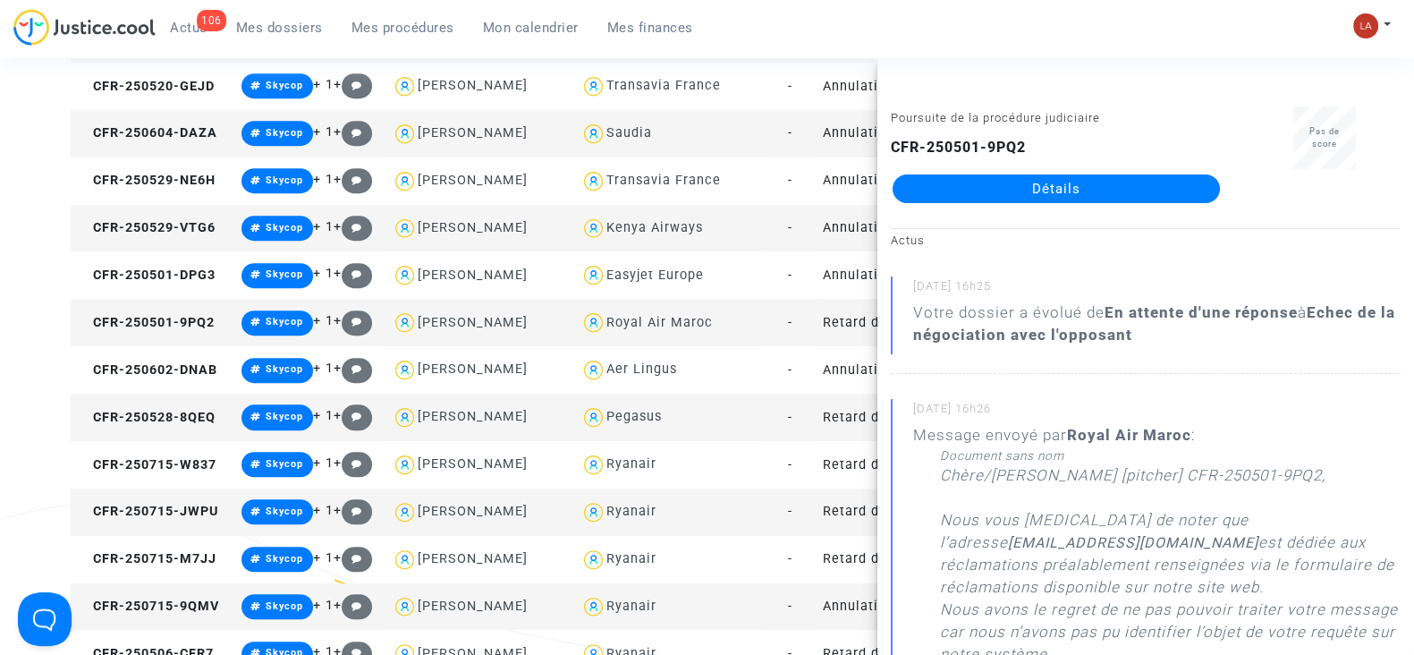
scroll to position [1788, 0]
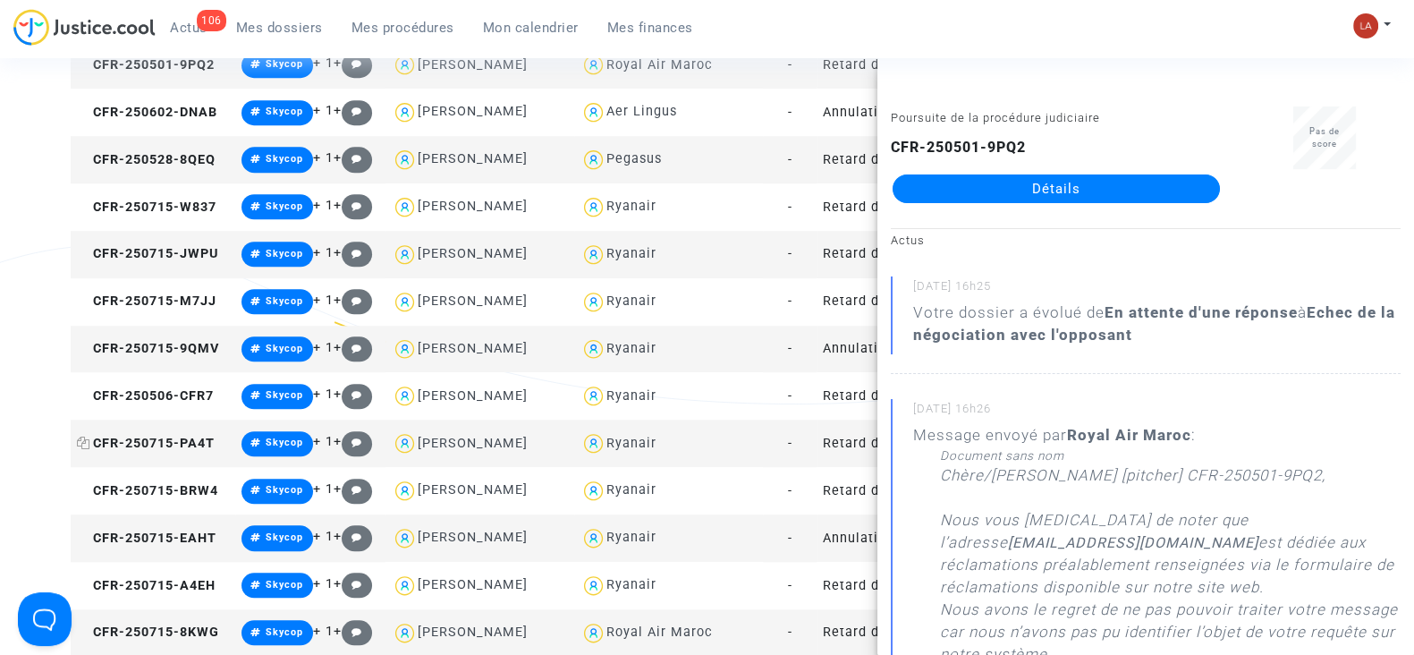
click at [162, 436] on span "CFR-250715-PA4T" at bounding box center [146, 442] width 138 height 15
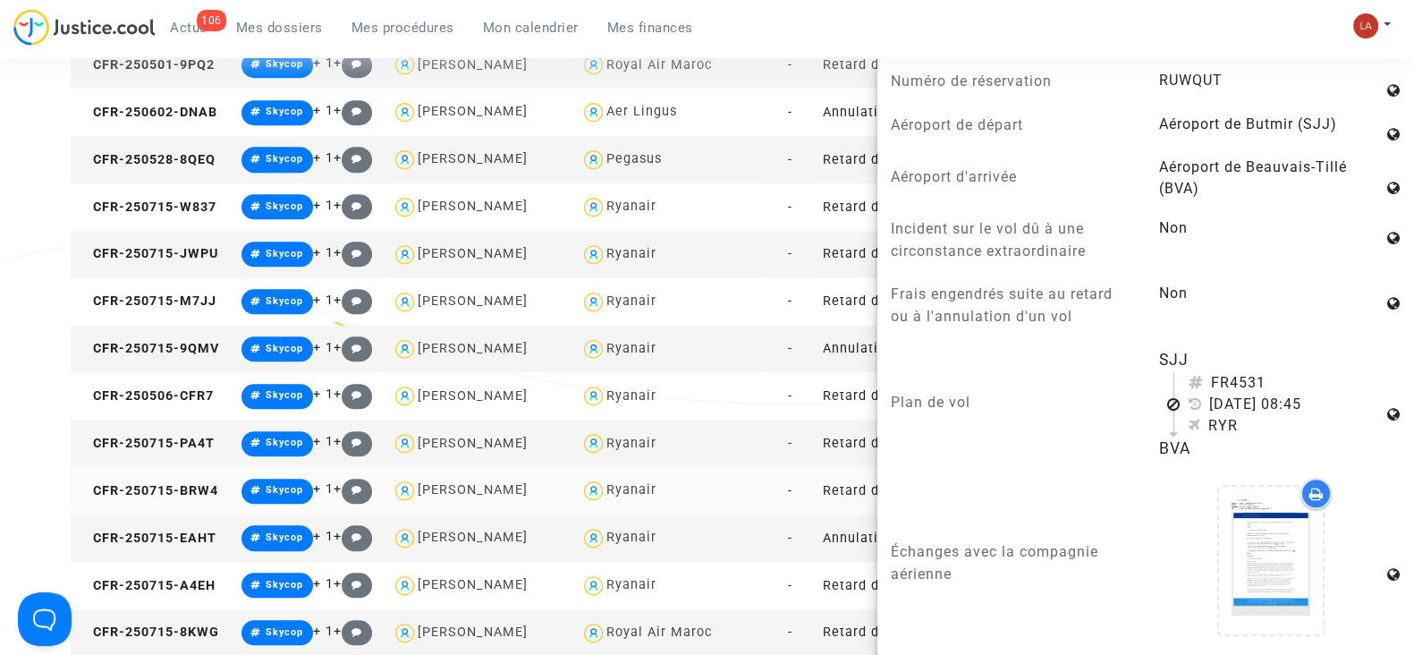
scroll to position [2012, 0]
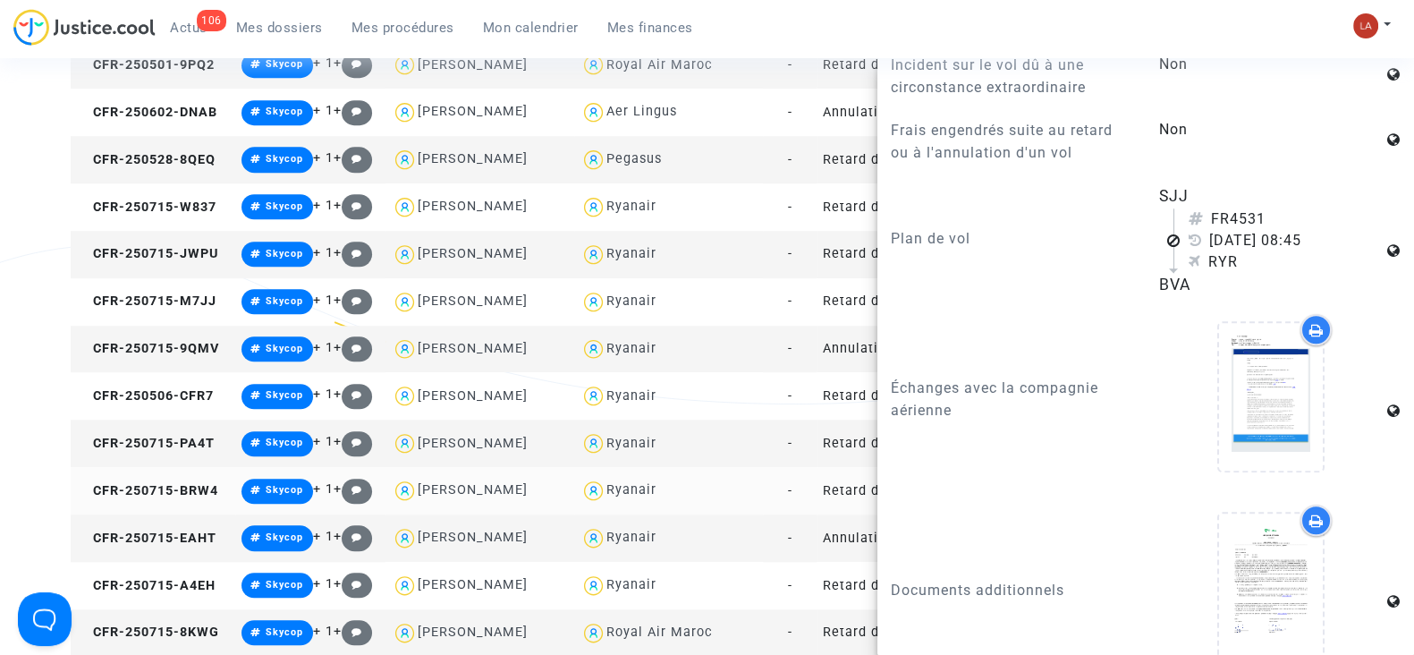
click at [178, 477] on td "CFR-250715-BRW4" at bounding box center [153, 490] width 164 height 47
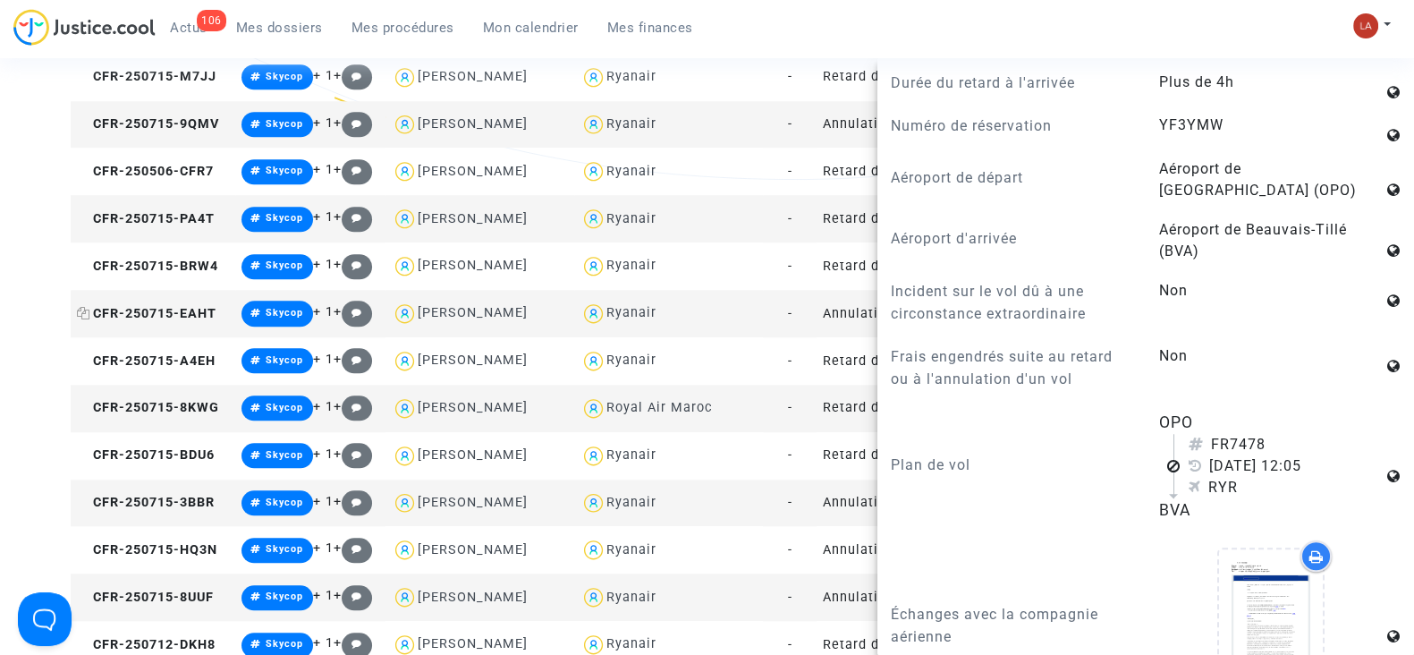
click at [143, 306] on span "CFR-250715-EAHT" at bounding box center [147, 313] width 140 height 15
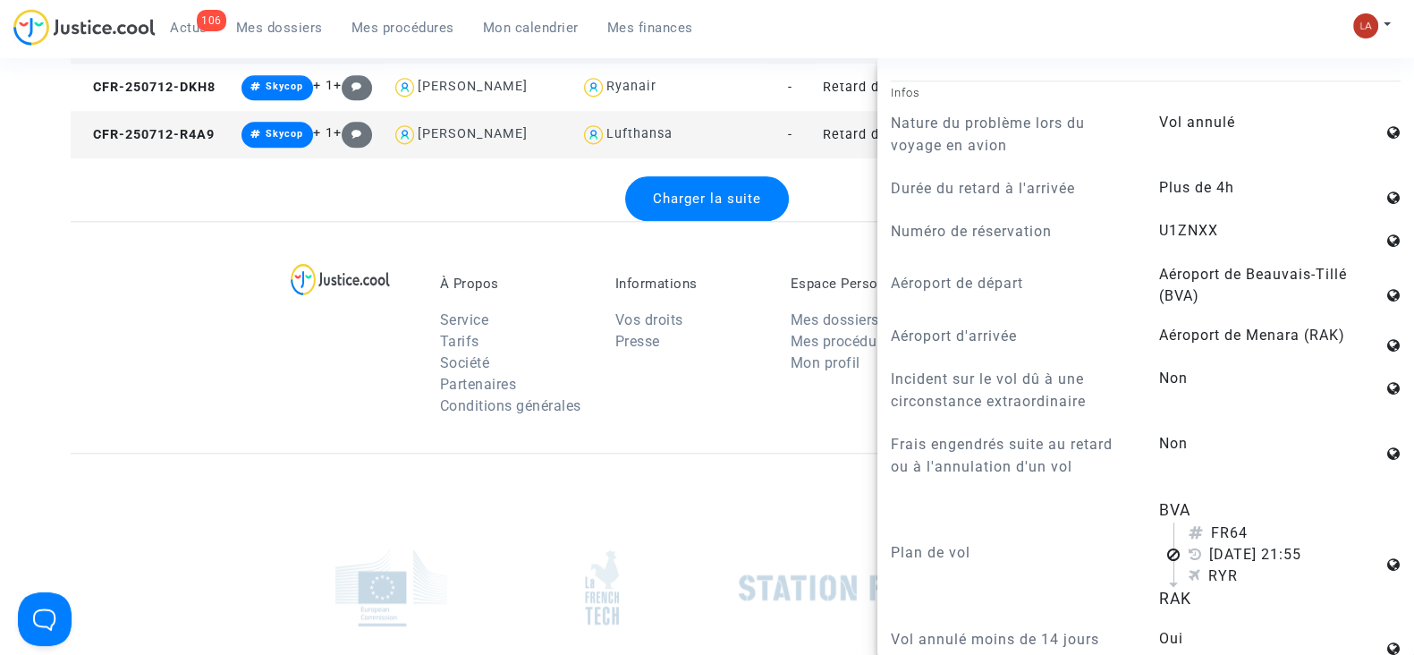
scroll to position [2347, 0]
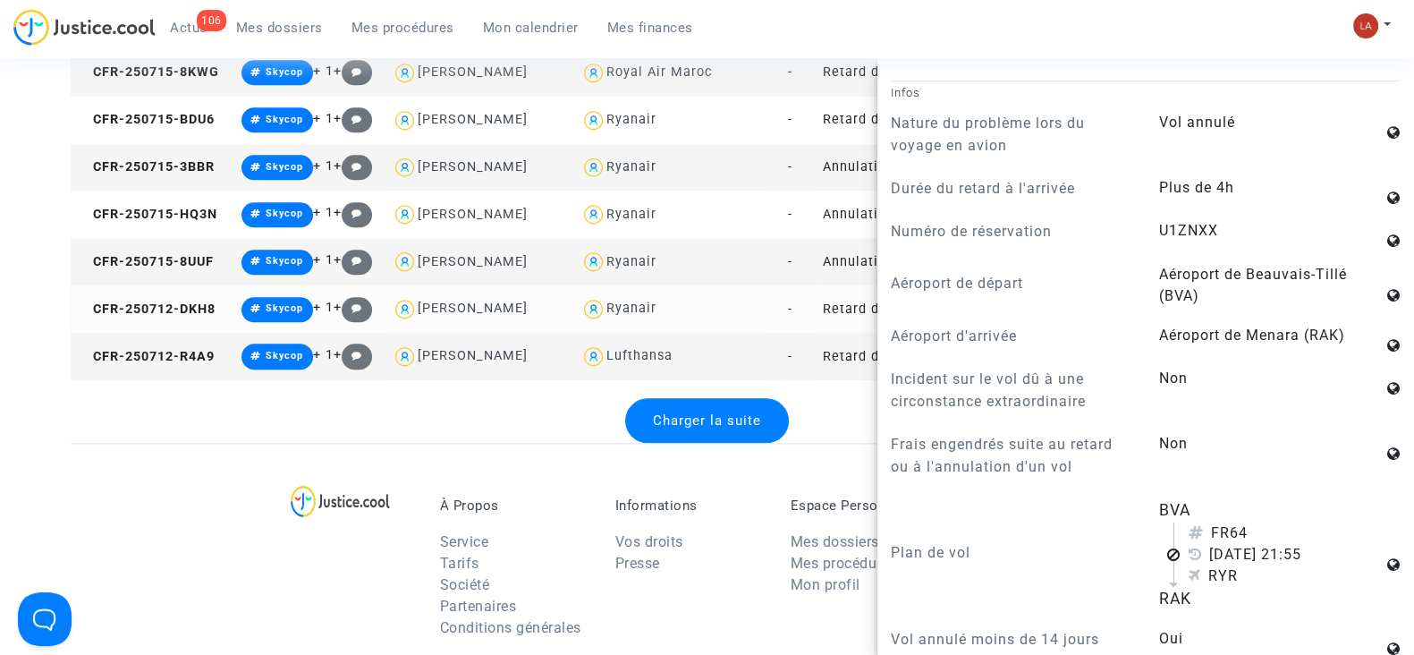
click at [182, 328] on td "CFR-250712-DKH8" at bounding box center [153, 308] width 164 height 47
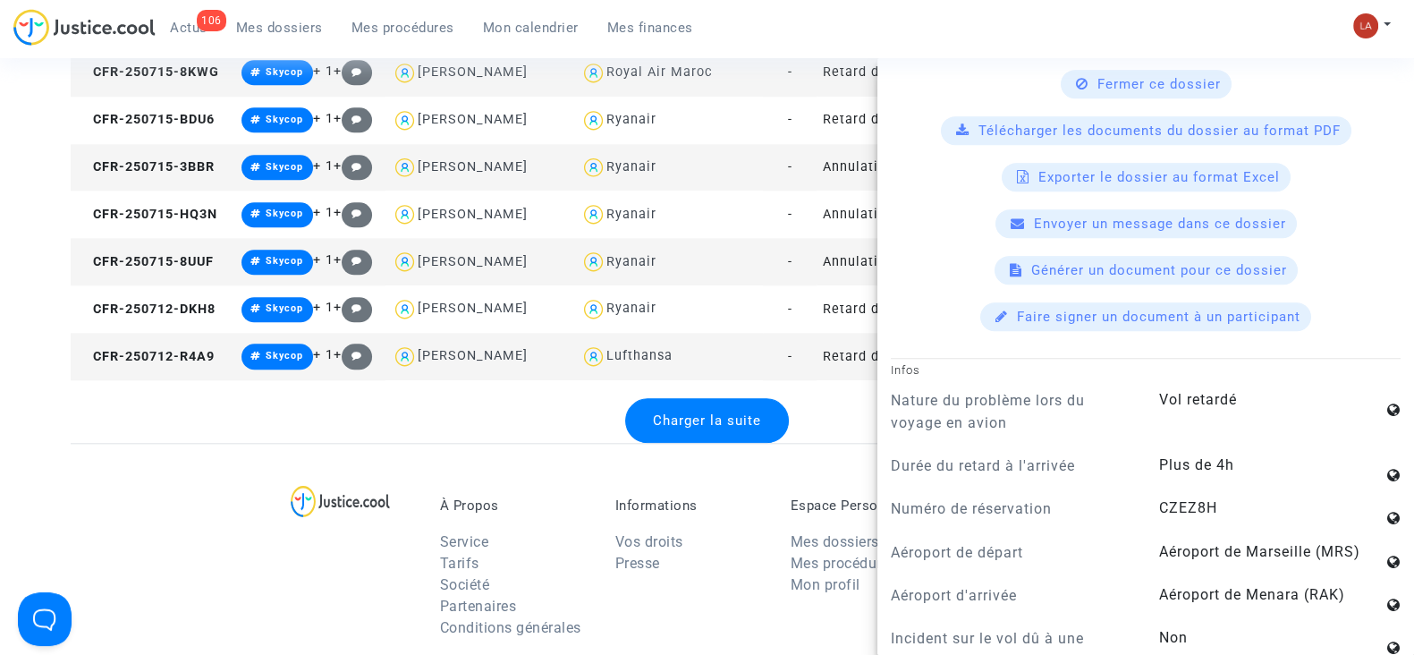
scroll to position [1564, 0]
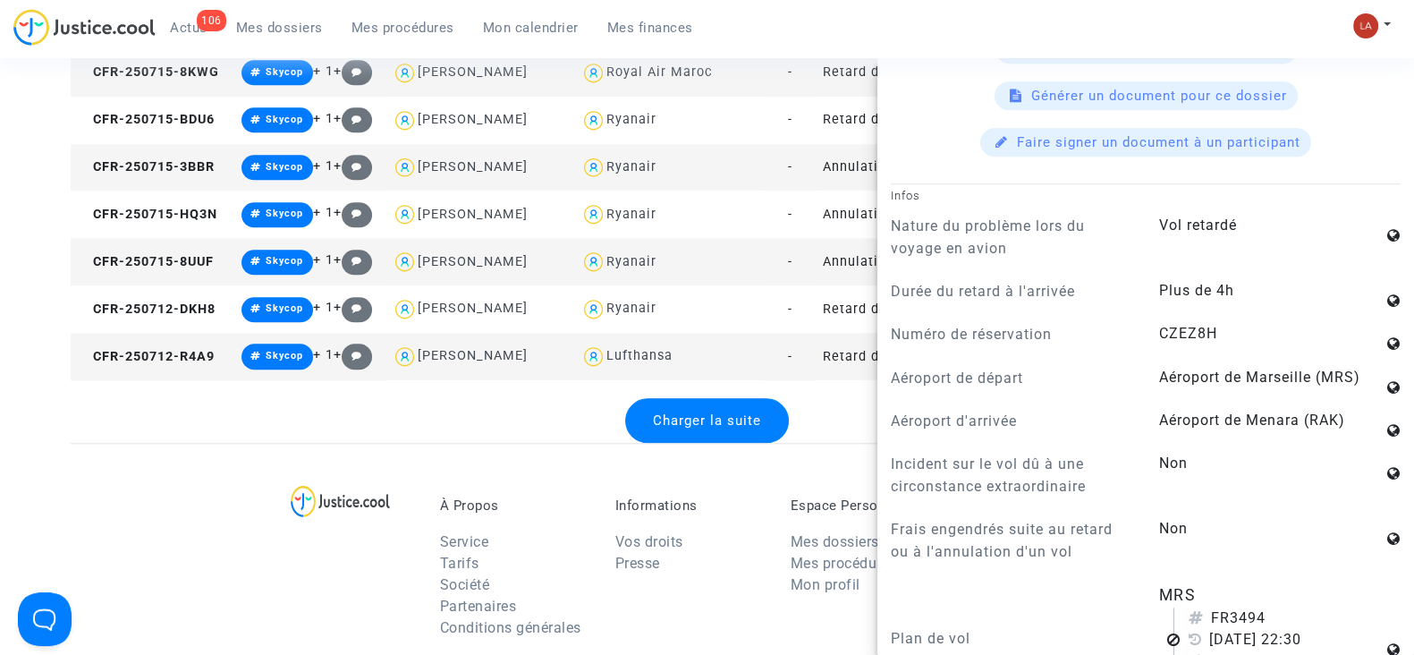
click at [713, 432] on div "Charger la suite" at bounding box center [707, 420] width 164 height 45
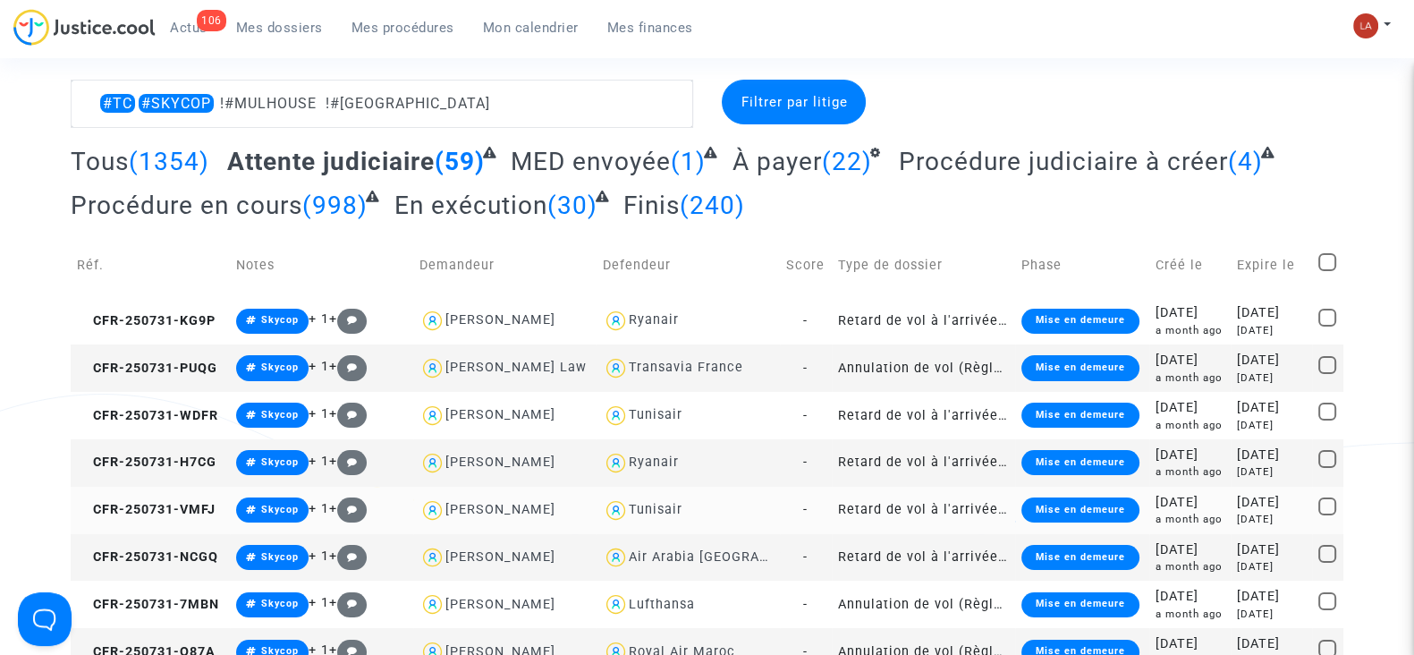
scroll to position [0, 0]
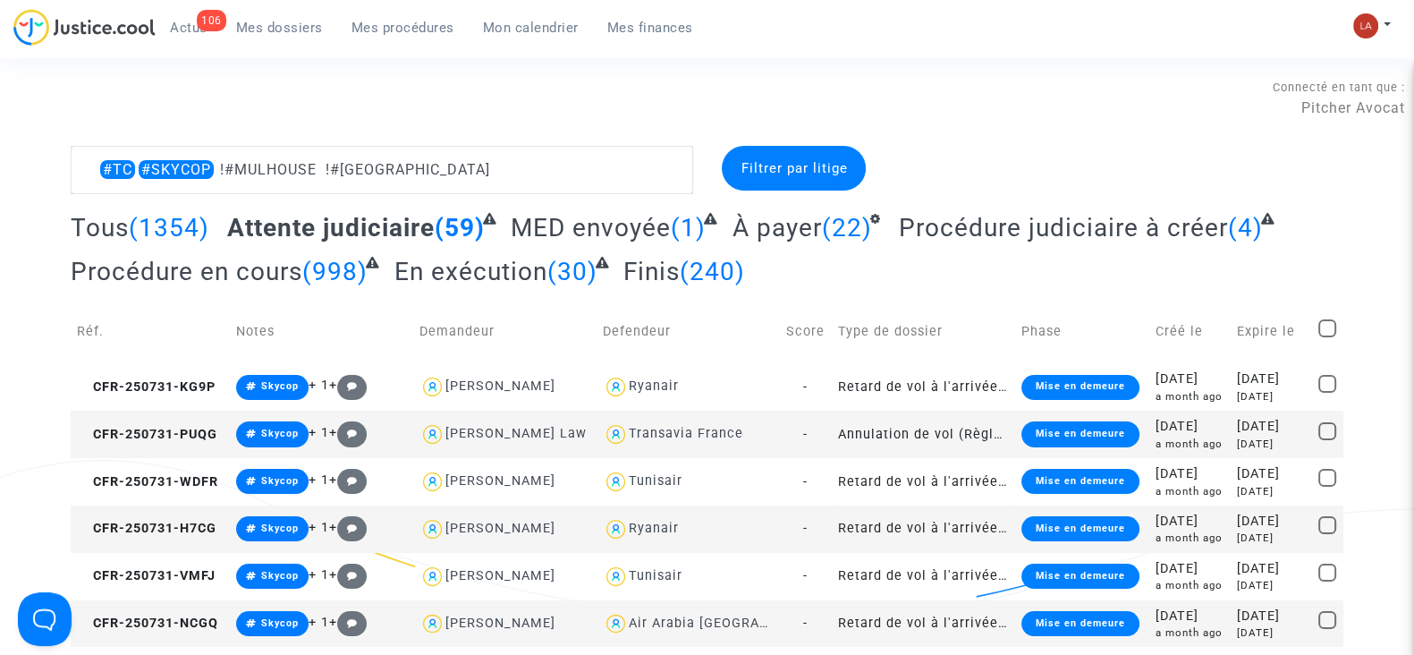
click at [1010, 240] on span "Procédure judiciaire à créer" at bounding box center [1062, 228] width 329 height 30
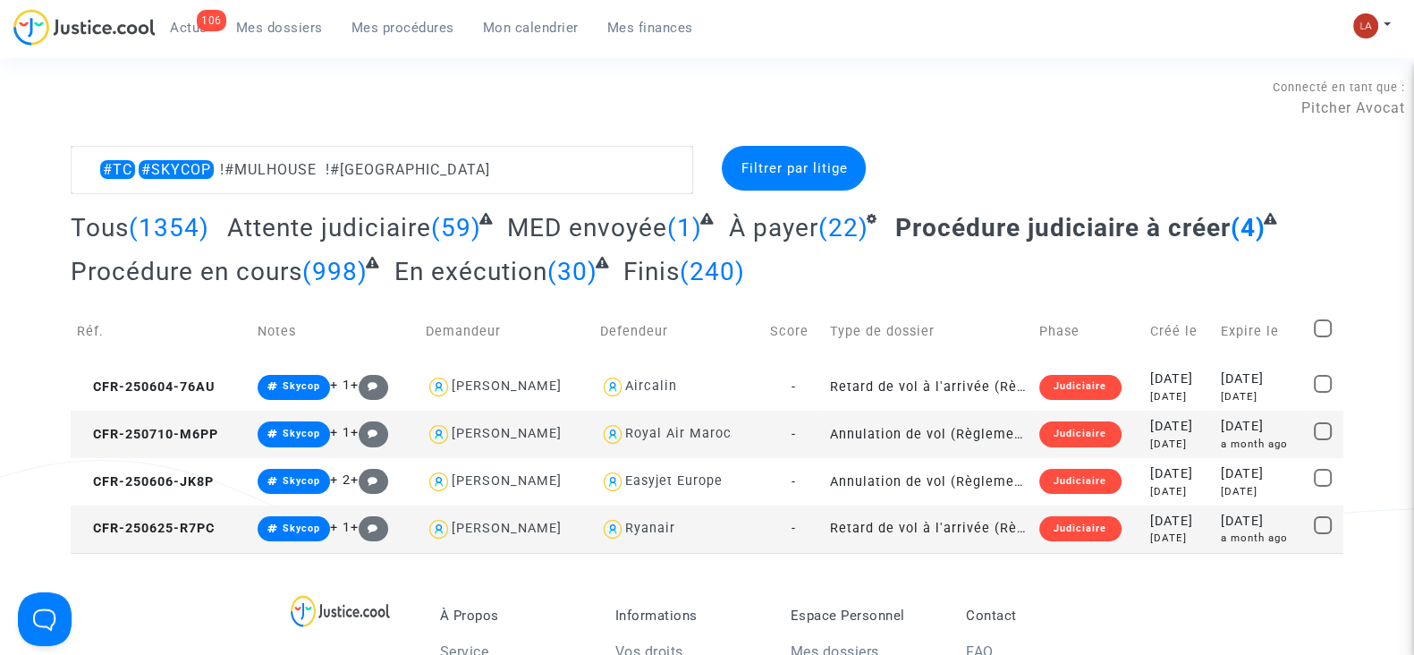
click at [240, 526] on td "CFR-250625-R7PC" at bounding box center [161, 528] width 181 height 47
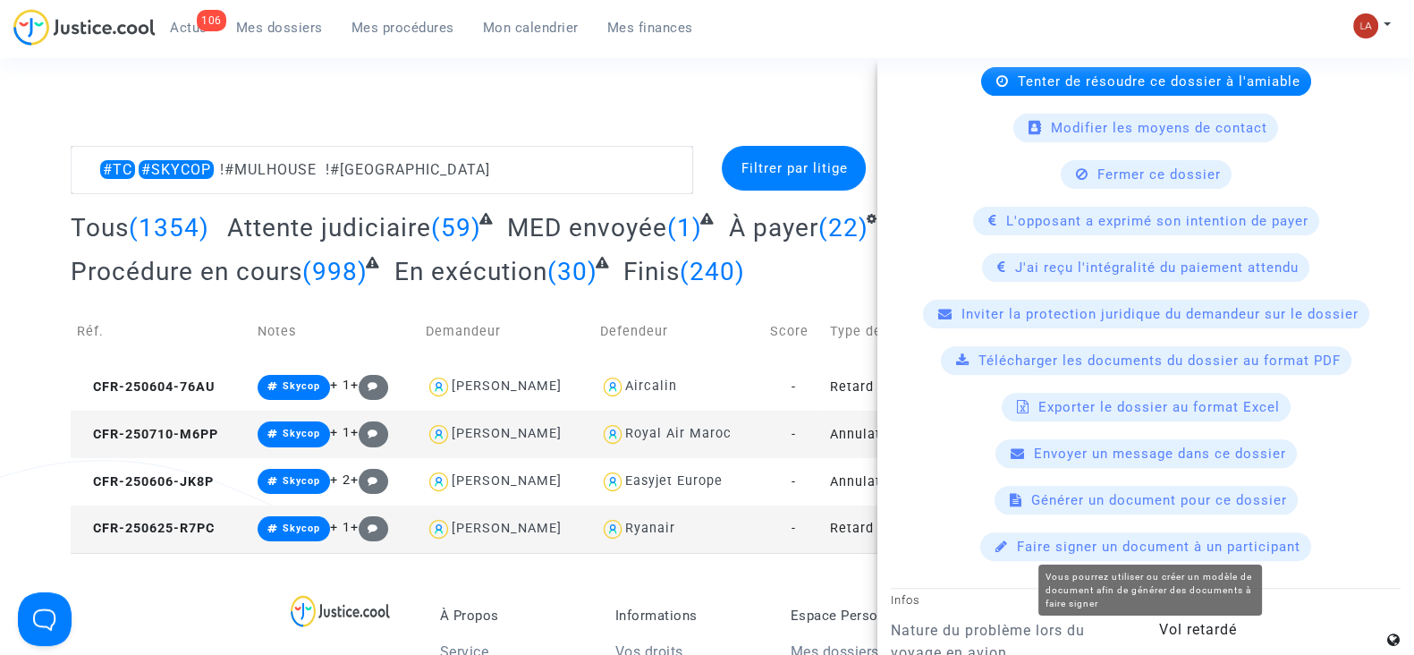
scroll to position [1452, 0]
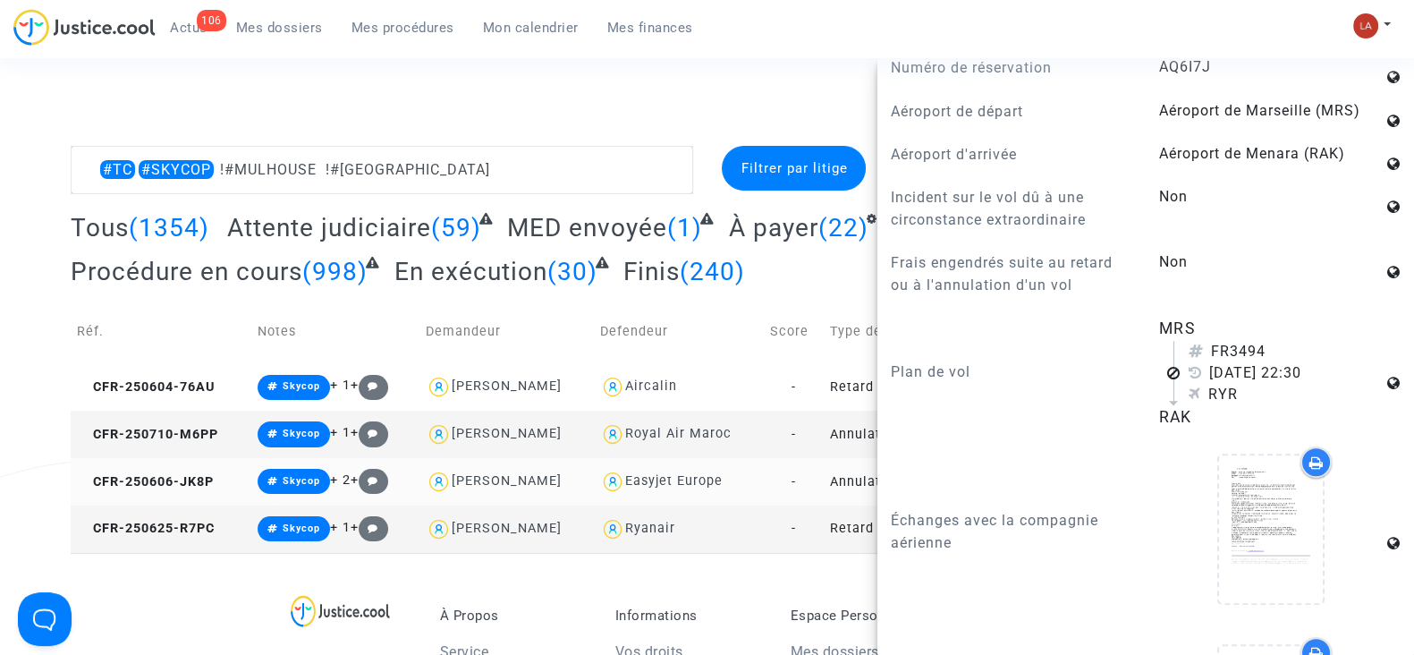
click at [215, 499] on td "CFR-250606-JK8P" at bounding box center [161, 481] width 181 height 47
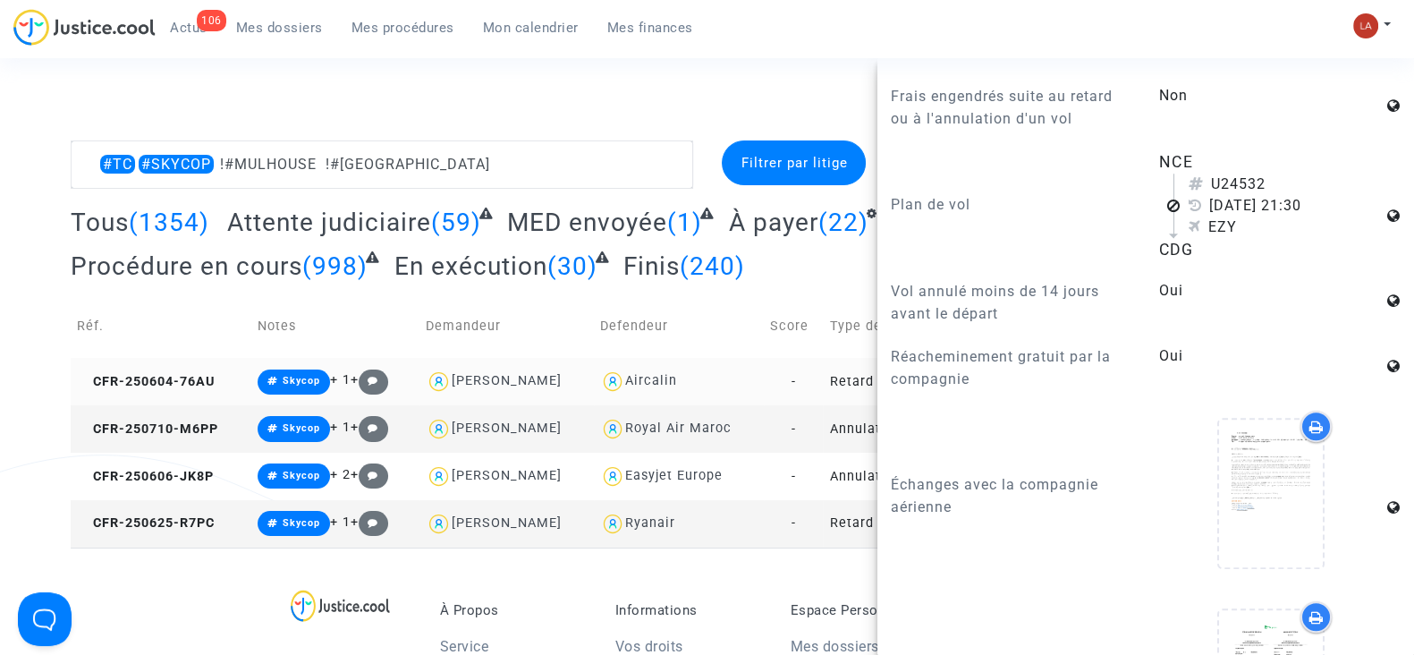
scroll to position [2, 0]
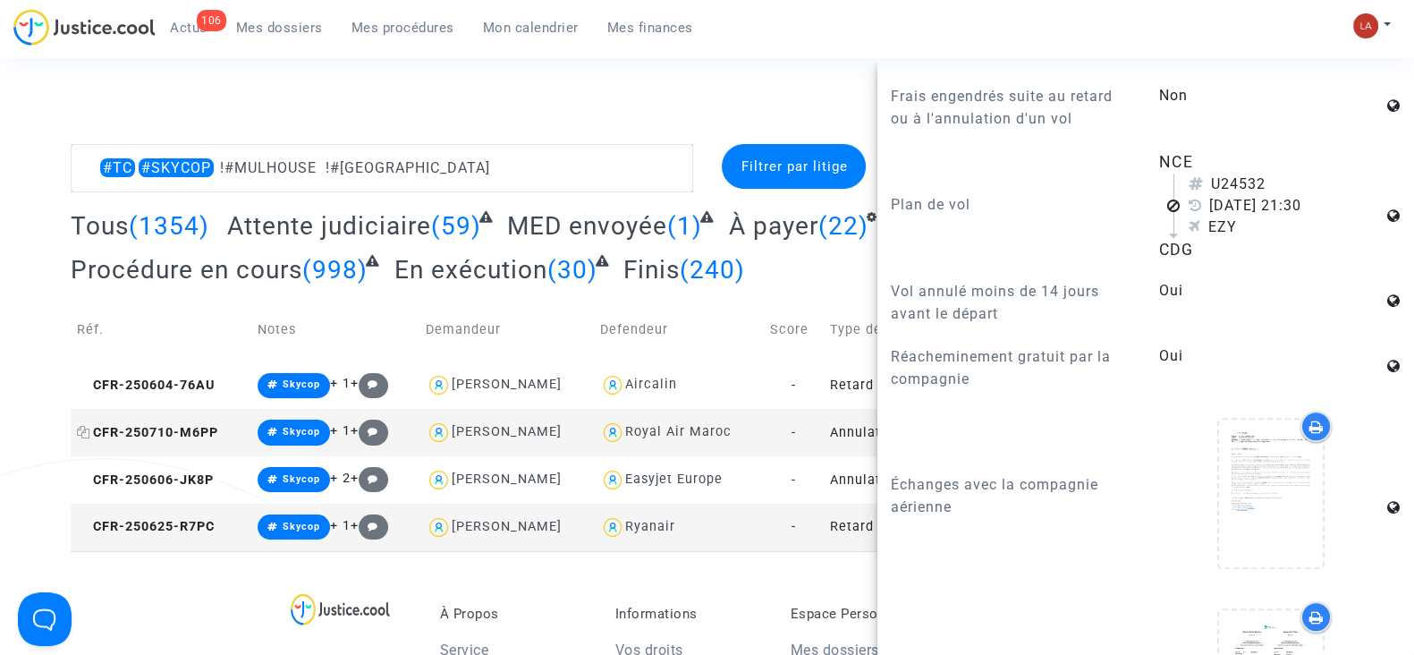
click at [183, 432] on span "CFR-250710-M6PP" at bounding box center [147, 432] width 141 height 15
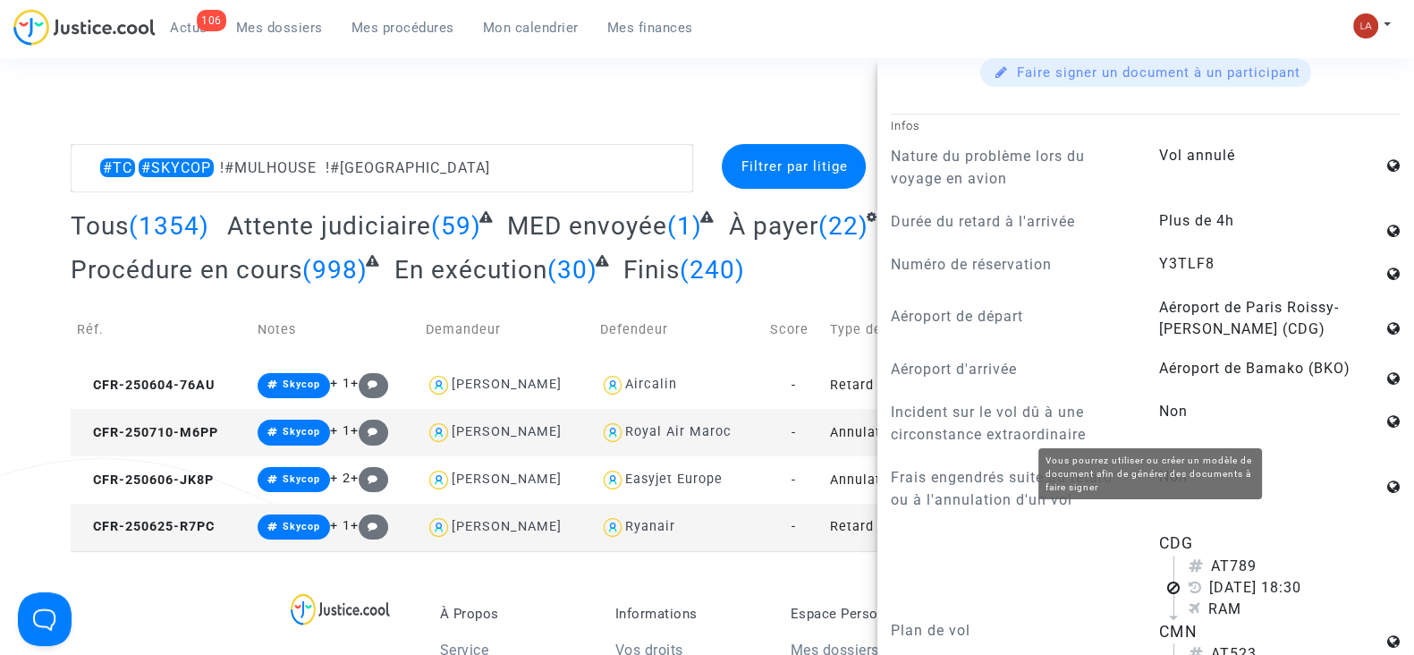
scroll to position [1452, 0]
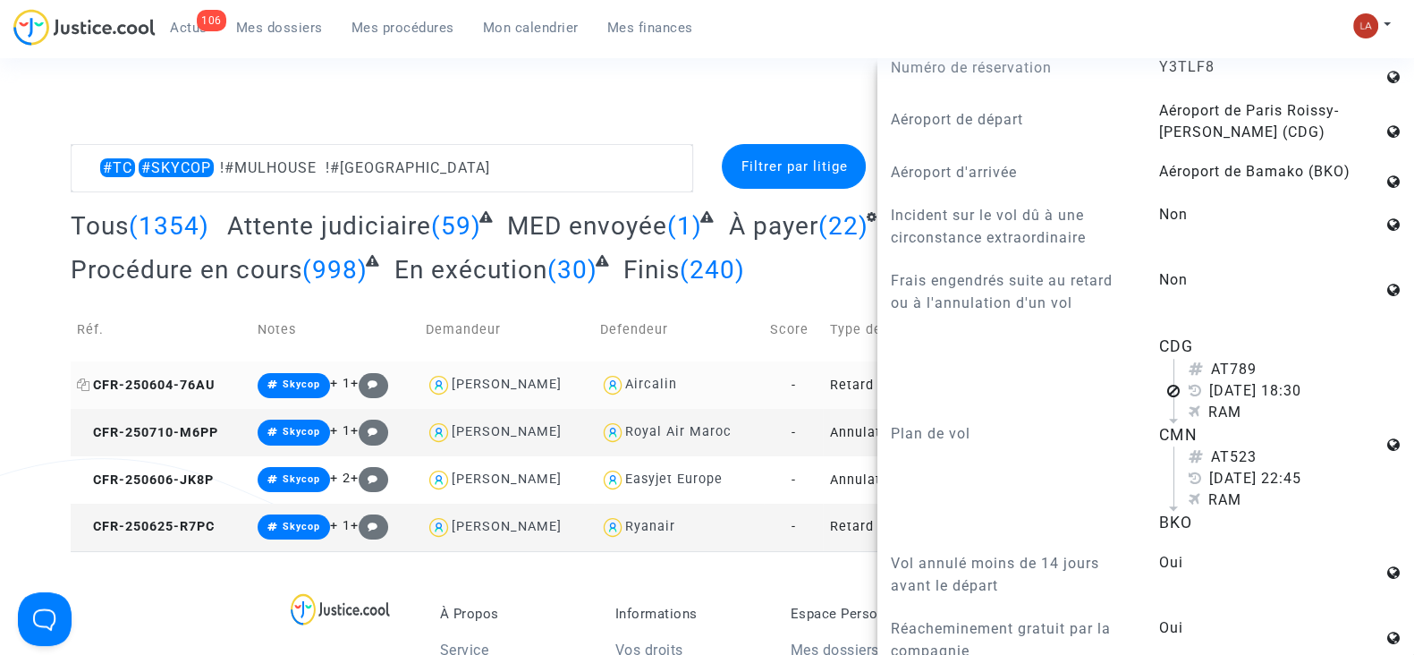
click at [149, 381] on span "CFR-250604-76AU" at bounding box center [146, 384] width 138 height 15
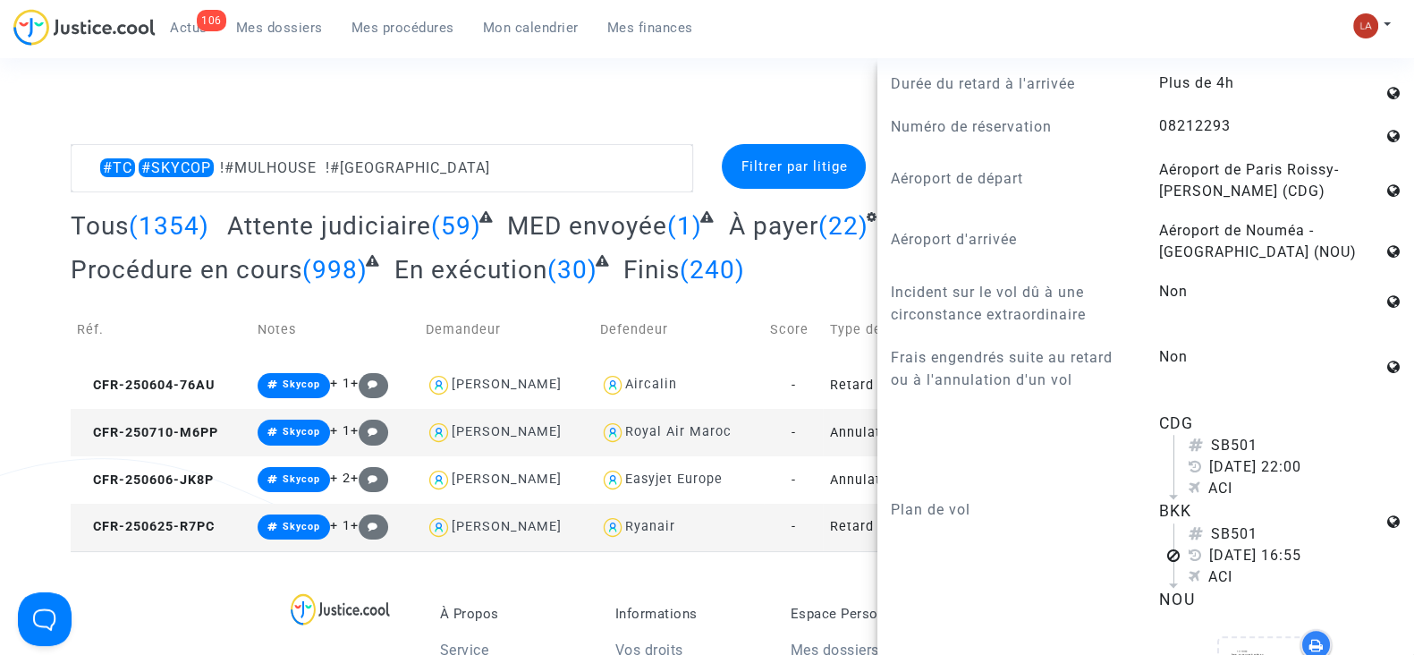
scroll to position [1676, 0]
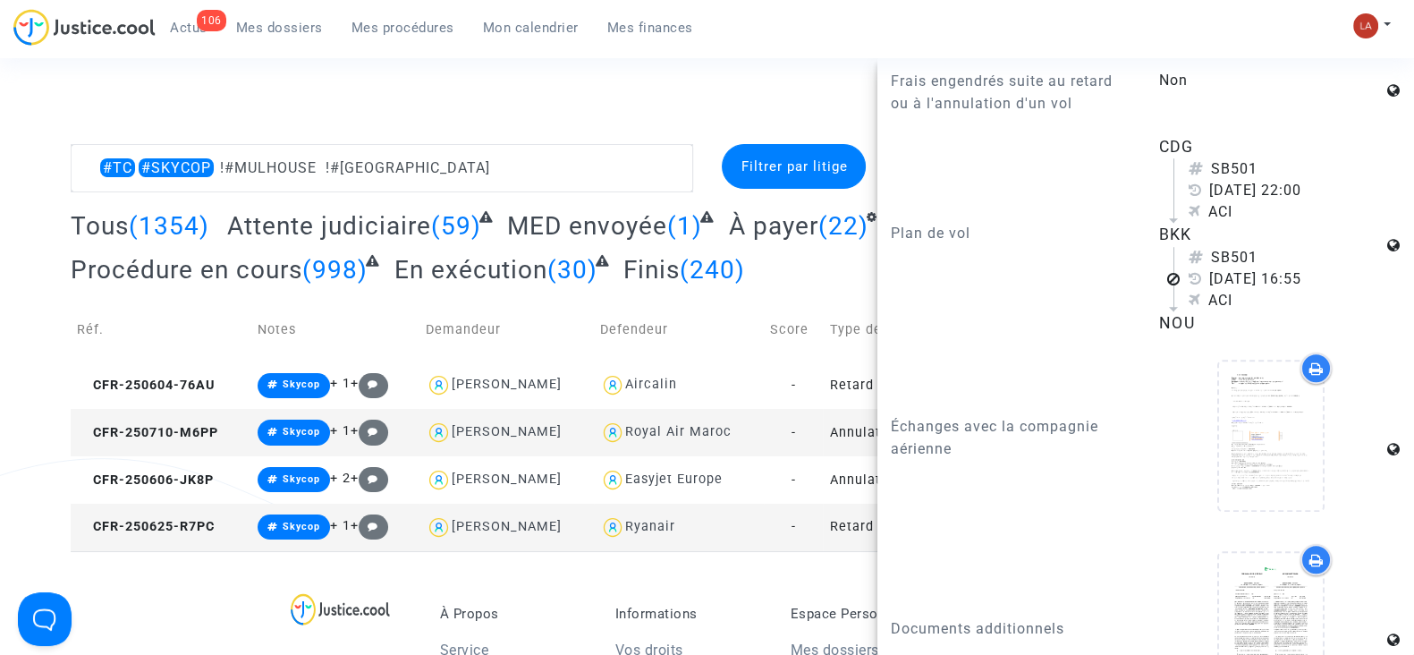
click at [673, 104] on div "Connecté en tant que : Pitcher Avocat" at bounding box center [702, 95] width 1405 height 43
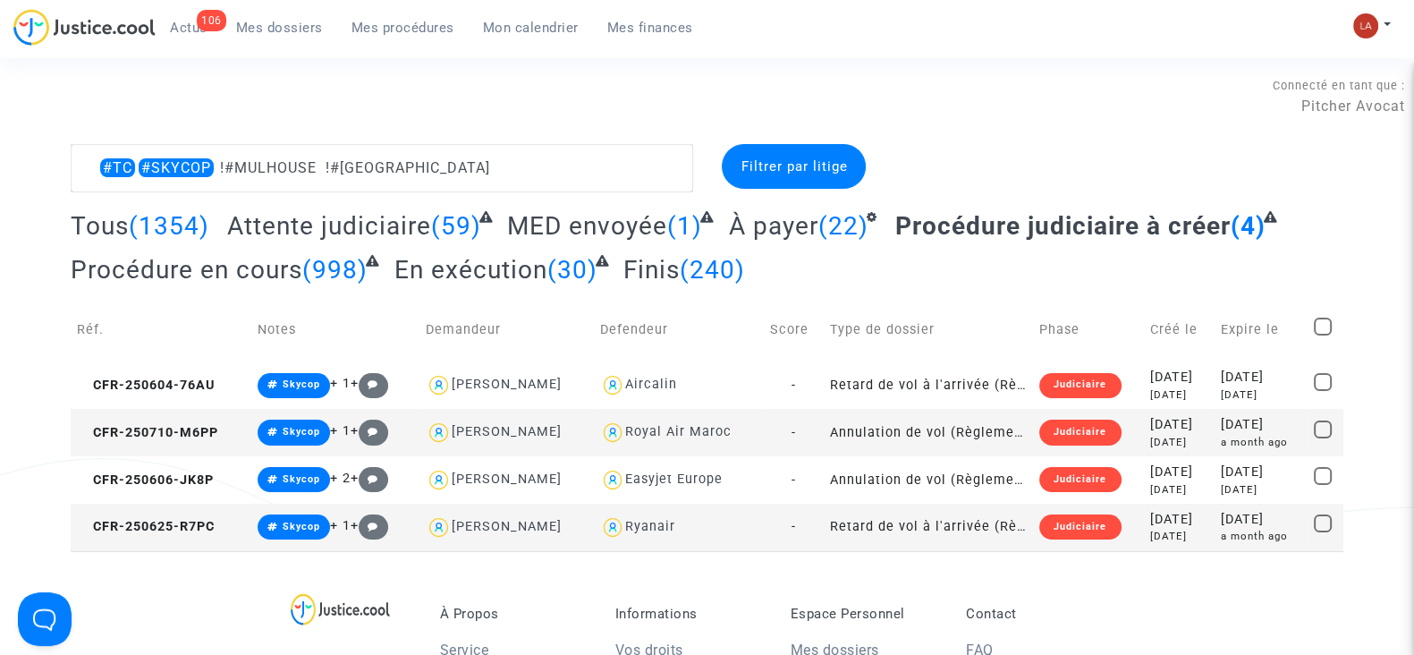
click at [367, 226] on span "Attente judiciaire" at bounding box center [329, 226] width 204 height 30
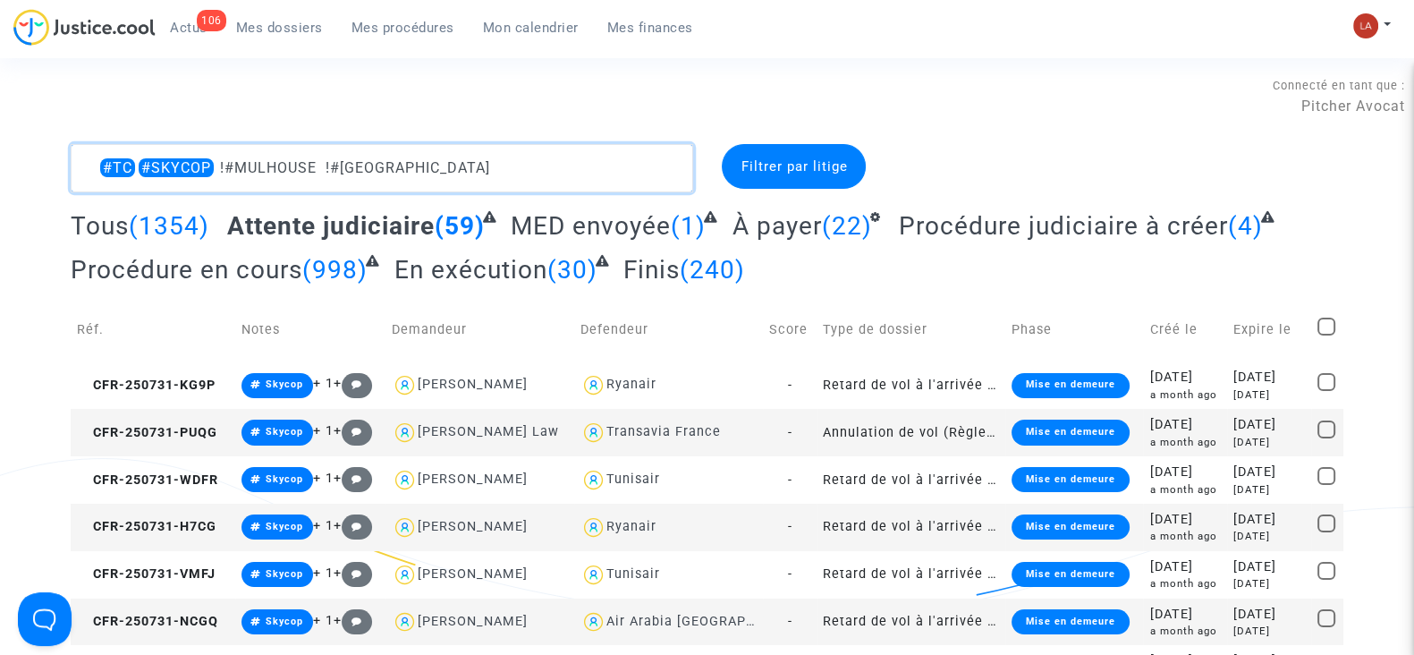
click at [467, 182] on textarea at bounding box center [382, 168] width 622 height 48
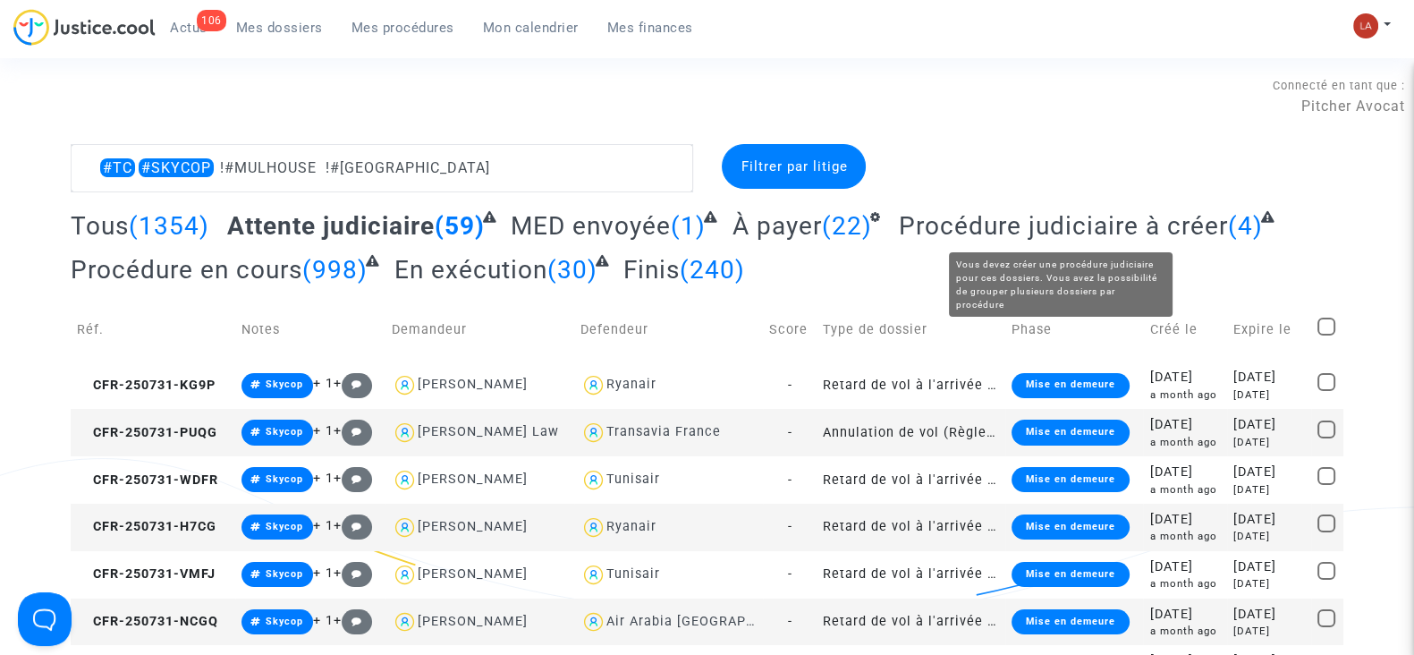
click at [1103, 215] on span "Procédure judiciaire à créer" at bounding box center [1062, 226] width 329 height 30
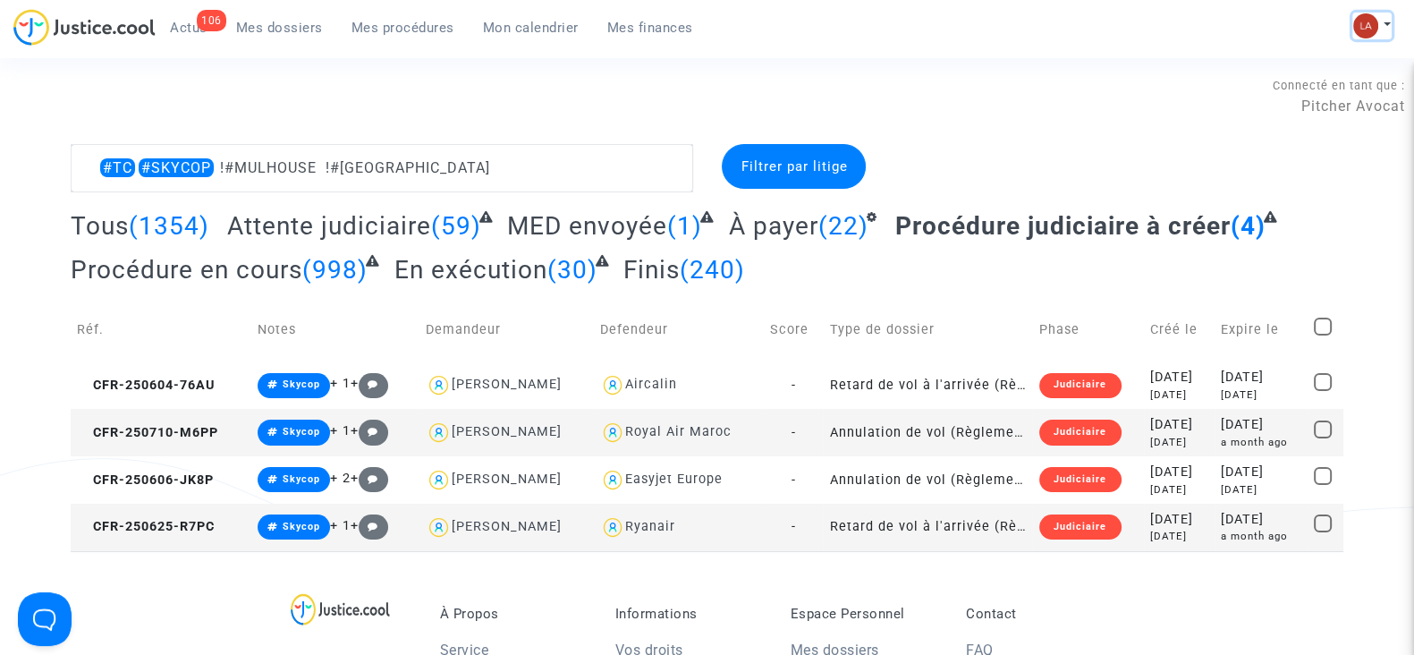
click at [1364, 23] on img at bounding box center [1365, 25] width 25 height 25
click at [1312, 72] on link "Mon profil" at bounding box center [1300, 63] width 181 height 29
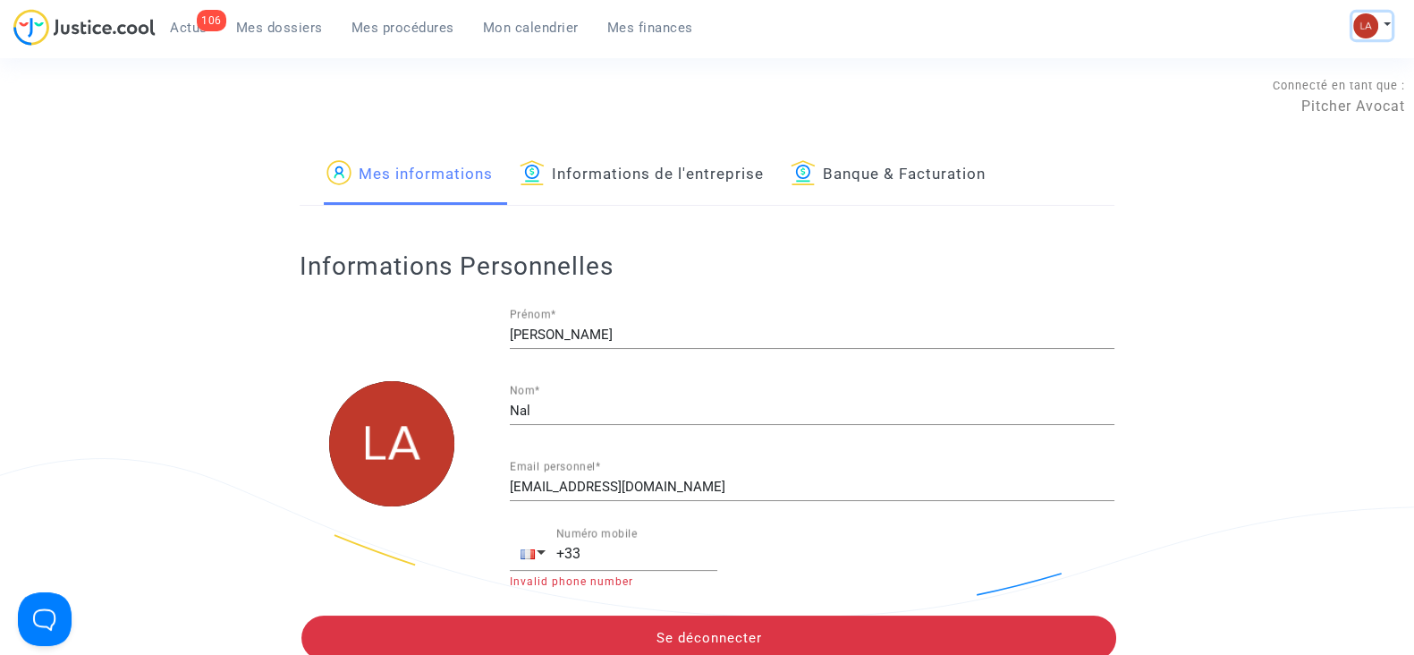
click at [1368, 37] on img at bounding box center [1365, 25] width 25 height 25
click at [1350, 87] on link "Changer de compte" at bounding box center [1300, 92] width 181 height 29
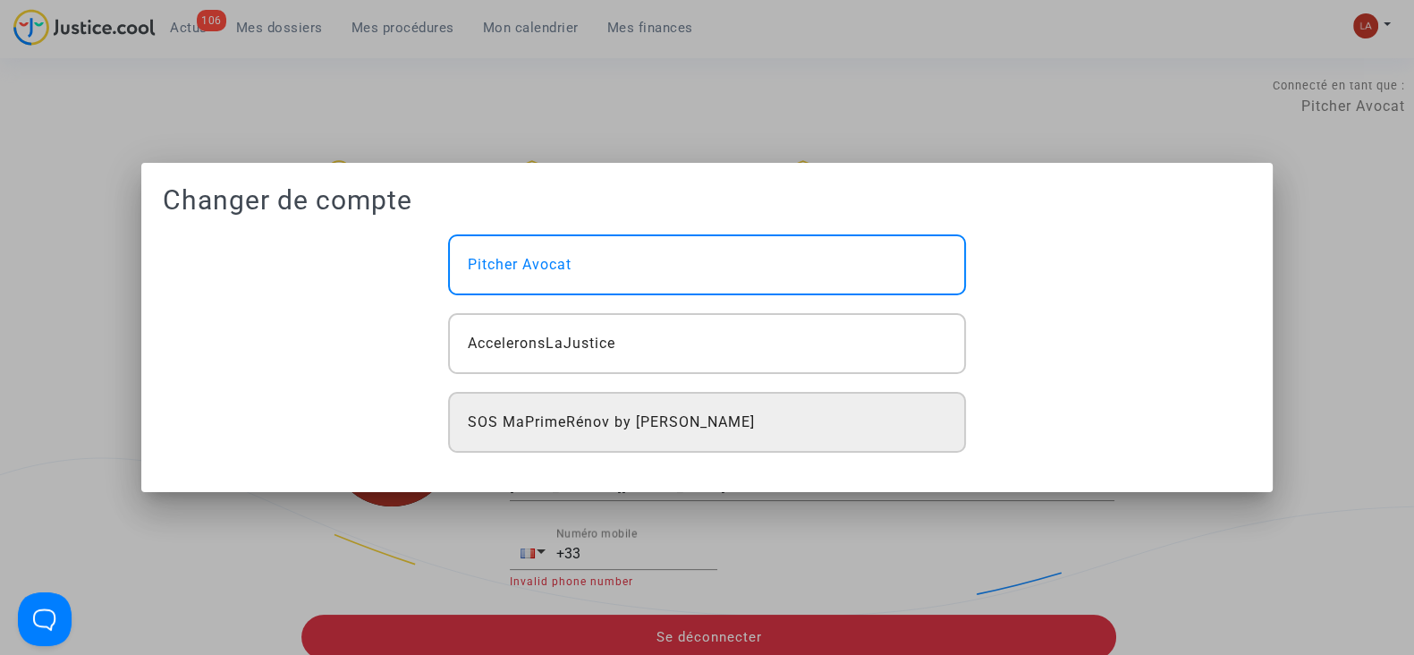
click at [703, 414] on span "SOS MaPrimeRénov by [PERSON_NAME]" at bounding box center [611, 421] width 287 height 21
